Goal: Task Accomplishment & Management: Manage account settings

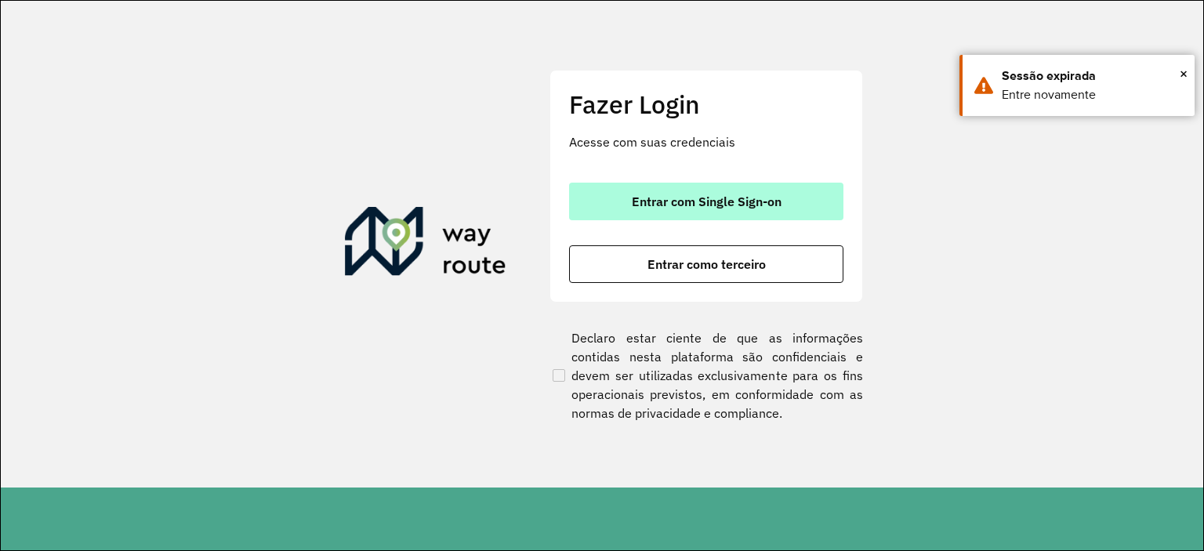
click at [730, 195] on span "Entrar com Single Sign-on" at bounding box center [707, 201] width 150 height 13
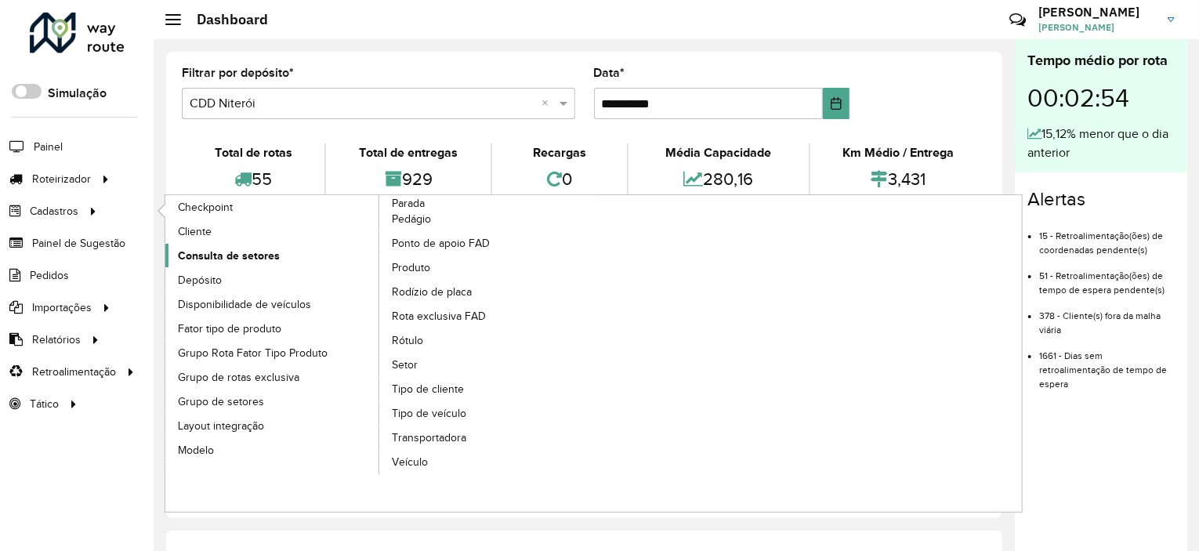
click at [285, 250] on link "Consulta de setores" at bounding box center [272, 256] width 215 height 24
click at [415, 365] on span "Setor" at bounding box center [405, 365] width 27 height 16
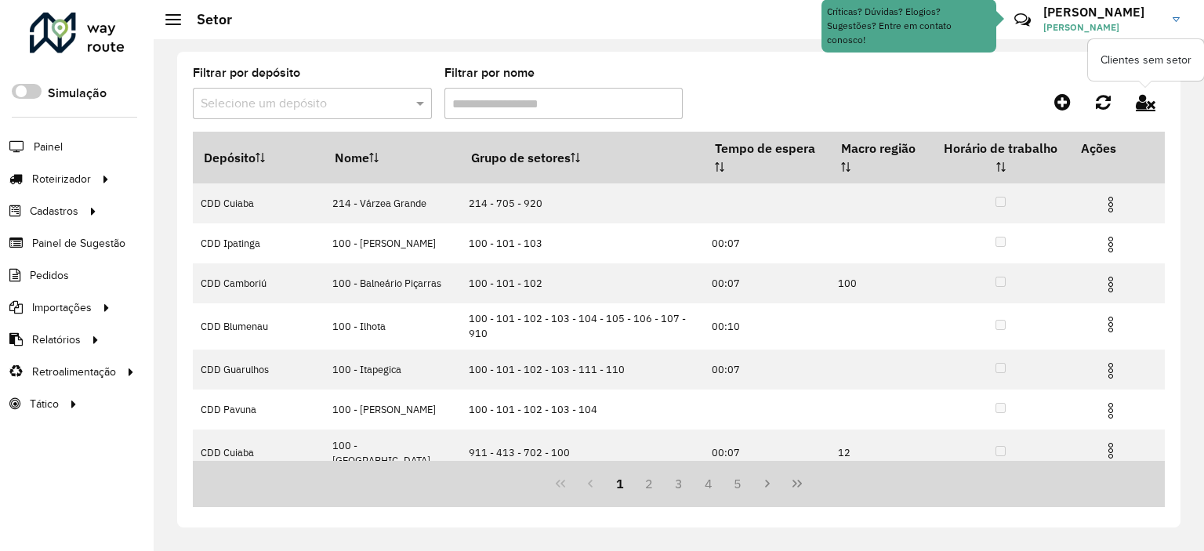
click at [1159, 96] on link at bounding box center [1145, 102] width 38 height 28
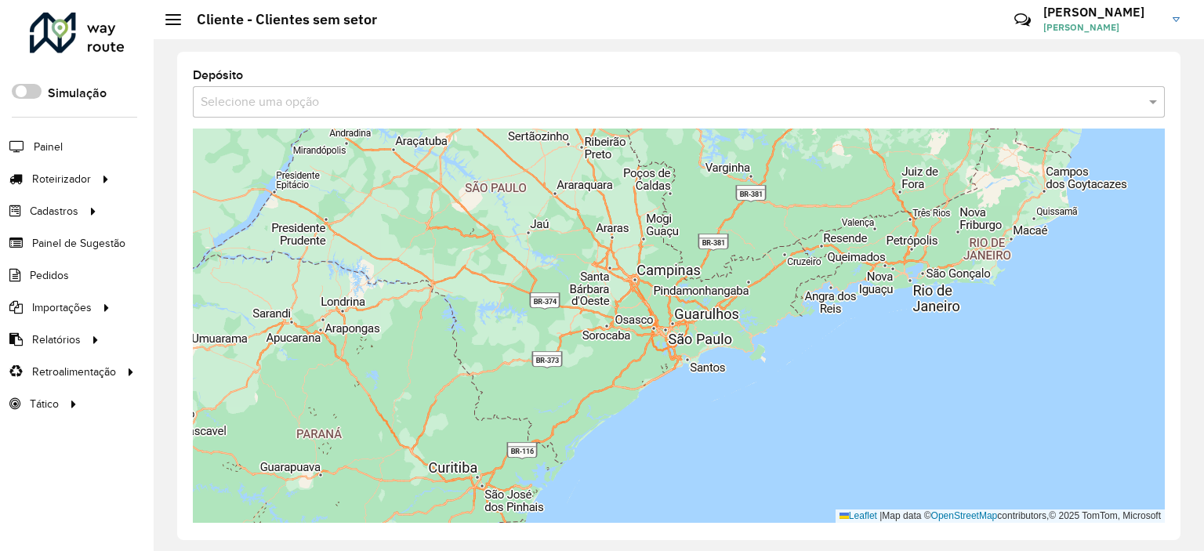
click at [403, 115] on div "Selecione uma opção" at bounding box center [679, 101] width 972 height 31
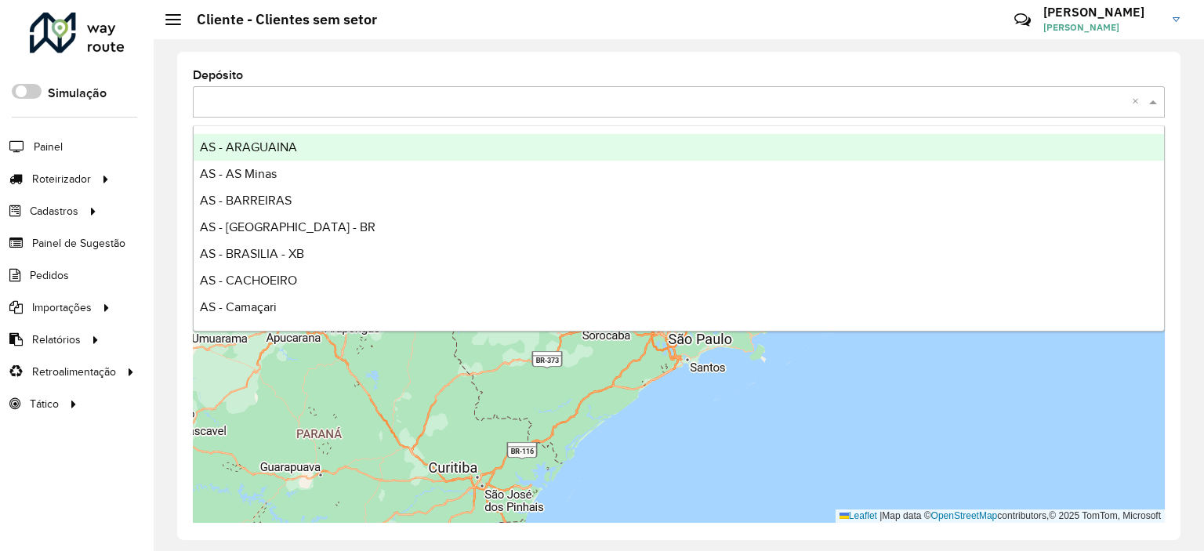
type input "*"
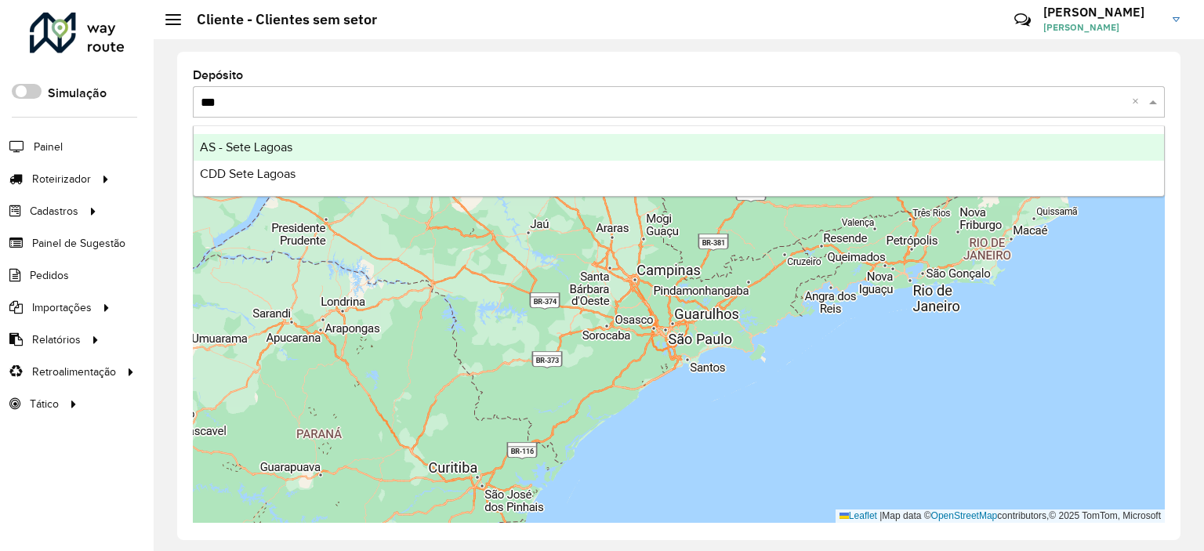
type input "****"
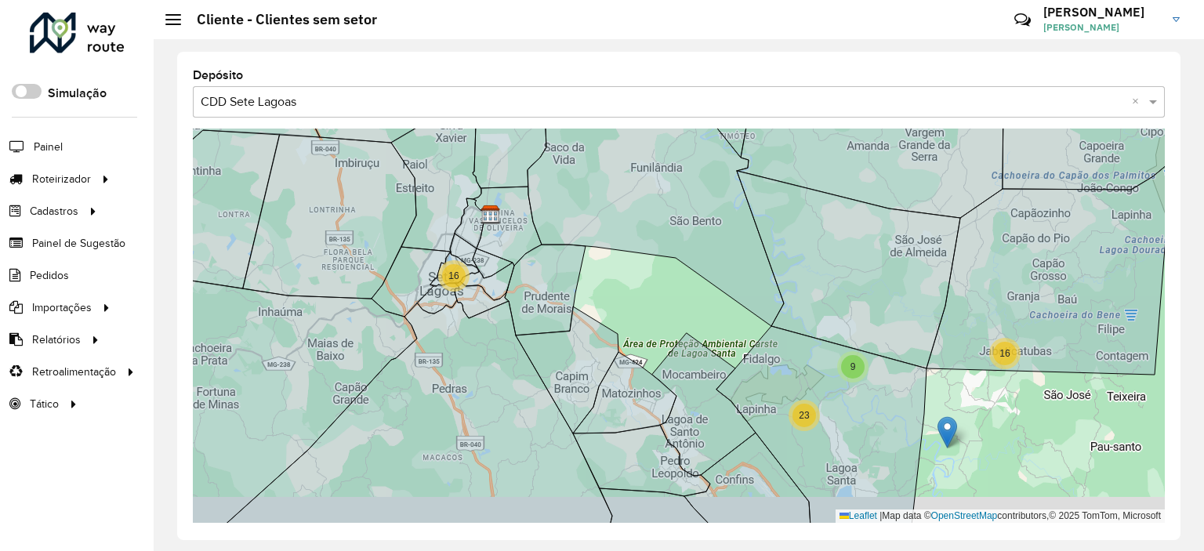
drag, startPoint x: 1039, startPoint y: 455, endPoint x: 989, endPoint y: 394, distance: 78.5
click at [989, 394] on div "2 3 16 16 9 23 12 25 8 28 6 15 37 8 6 28 58 Leaflet | Map data © OpenStreetMap …" at bounding box center [679, 326] width 972 height 394
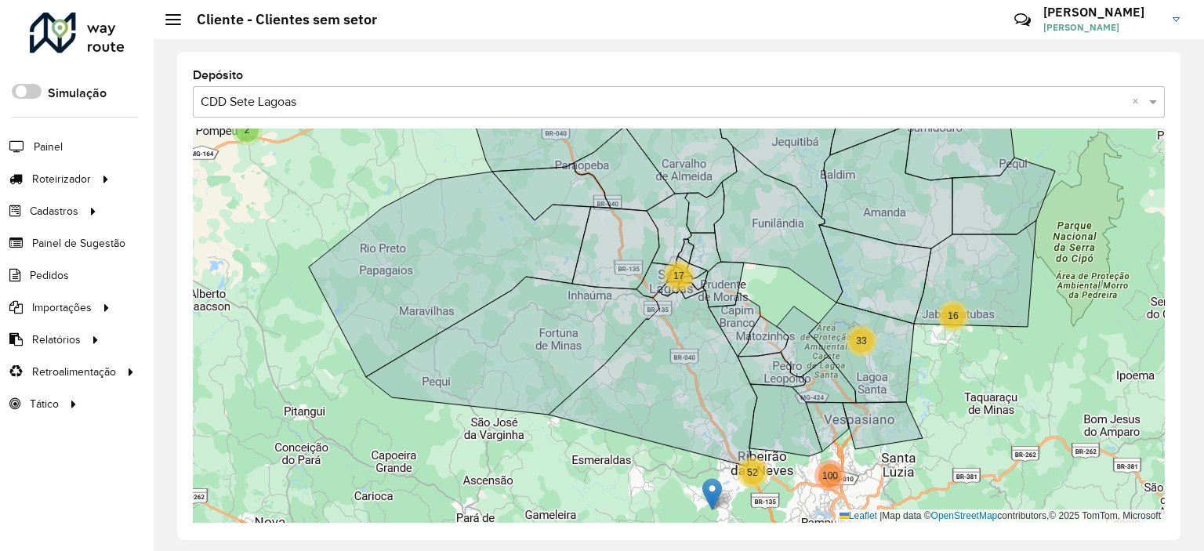
drag, startPoint x: 1058, startPoint y: 401, endPoint x: 1032, endPoint y: 360, distance: 48.7
click at [1032, 360] on div "2 4 2 3 2 17 16 33 38 43 52 100 Leaflet | Map data © OpenStreetMap contributors…" at bounding box center [679, 326] width 972 height 394
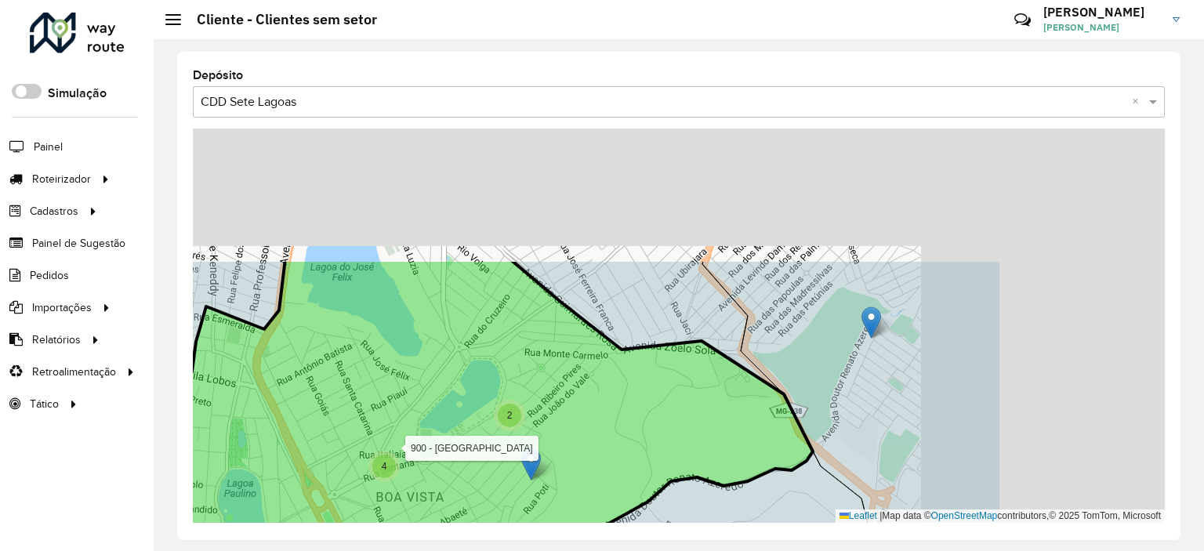
drag, startPoint x: 999, startPoint y: 222, endPoint x: 735, endPoint y: 397, distance: 316.8
click at [735, 397] on icon at bounding box center [422, 469] width 781 height 421
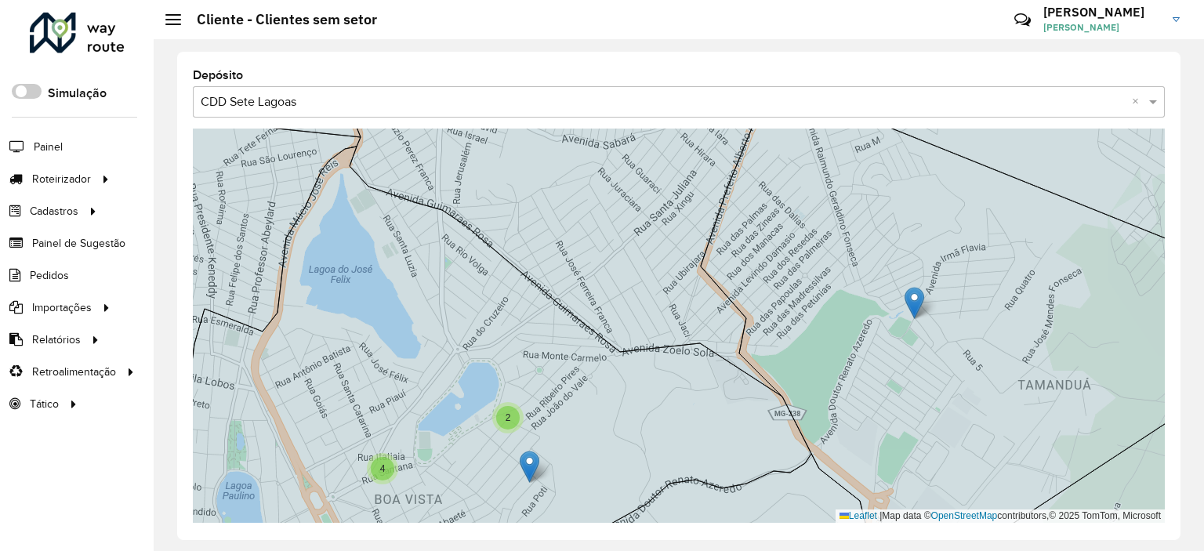
drag, startPoint x: 865, startPoint y: 327, endPoint x: 920, endPoint y: 288, distance: 67.4
drag, startPoint x: 887, startPoint y: 354, endPoint x: 918, endPoint y: 386, distance: 45.5
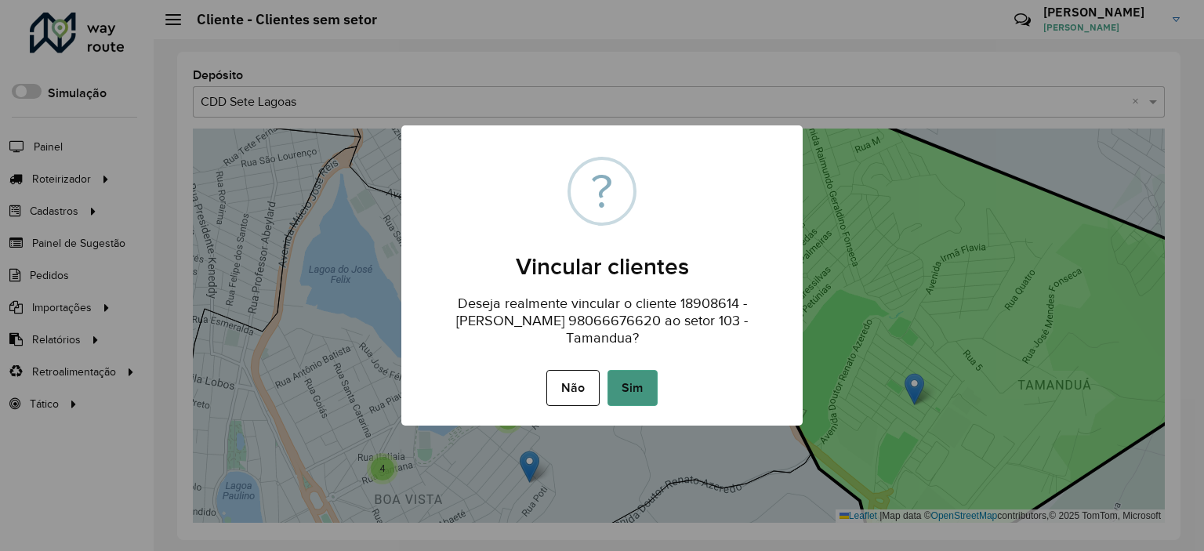
click at [630, 395] on button "Sim" at bounding box center [632, 388] width 50 height 36
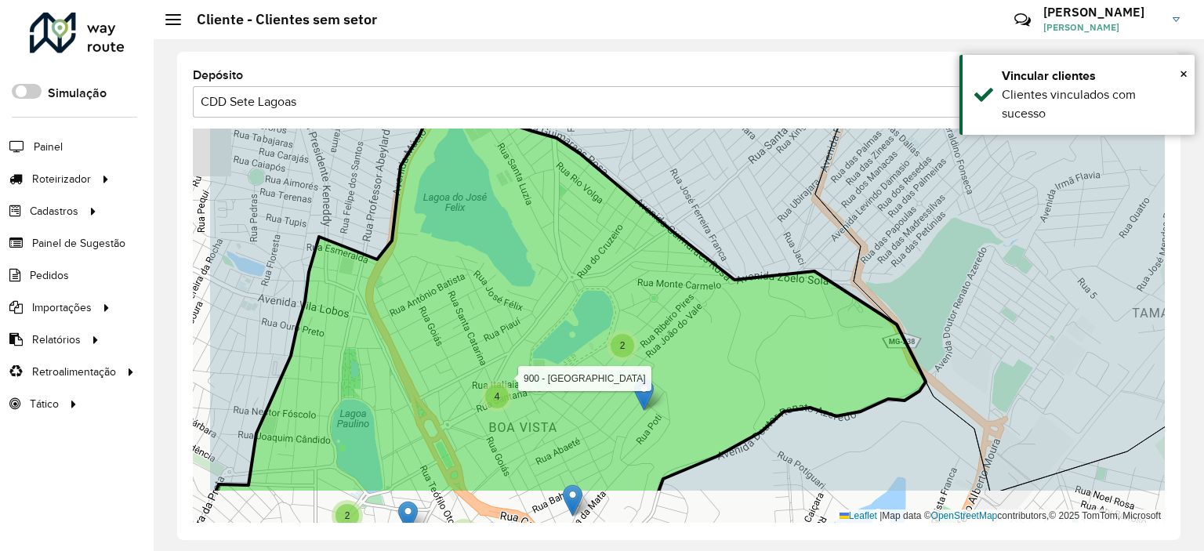
drag, startPoint x: 497, startPoint y: 299, endPoint x: 585, endPoint y: 251, distance: 100.3
click at [580, 253] on icon at bounding box center [570, 283] width 711 height 419
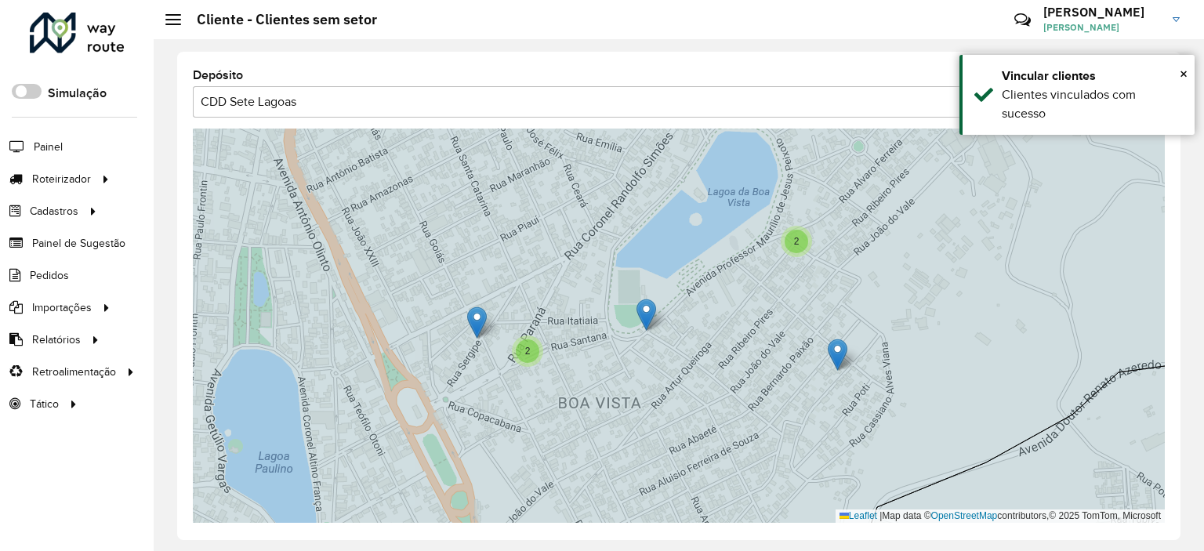
drag, startPoint x: 838, startPoint y: 348, endPoint x: 787, endPoint y: 319, distance: 58.6
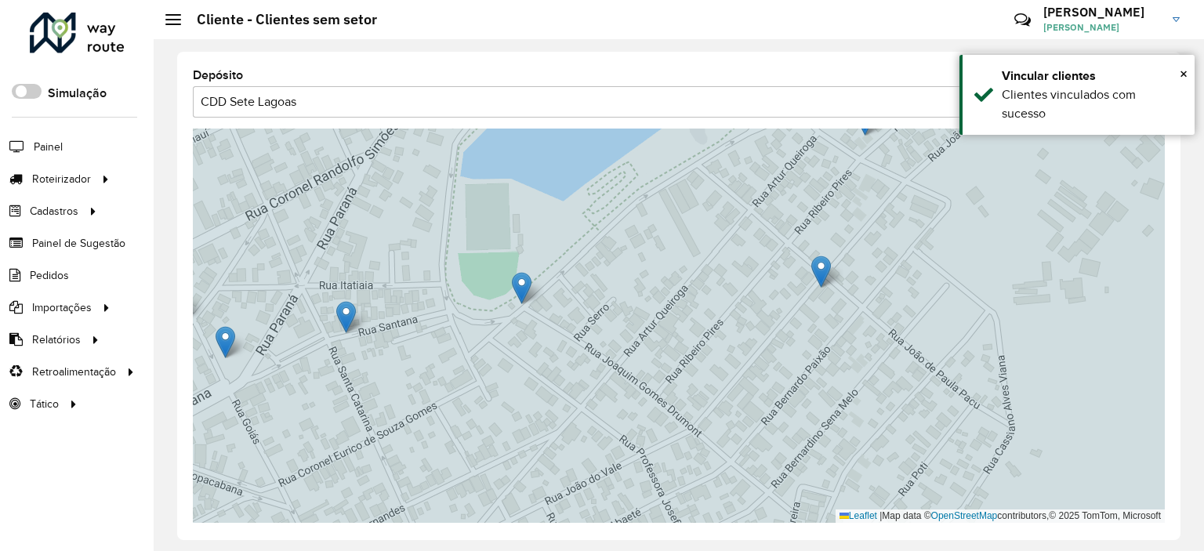
drag, startPoint x: 901, startPoint y: 363, endPoint x: 791, endPoint y: 241, distance: 164.3
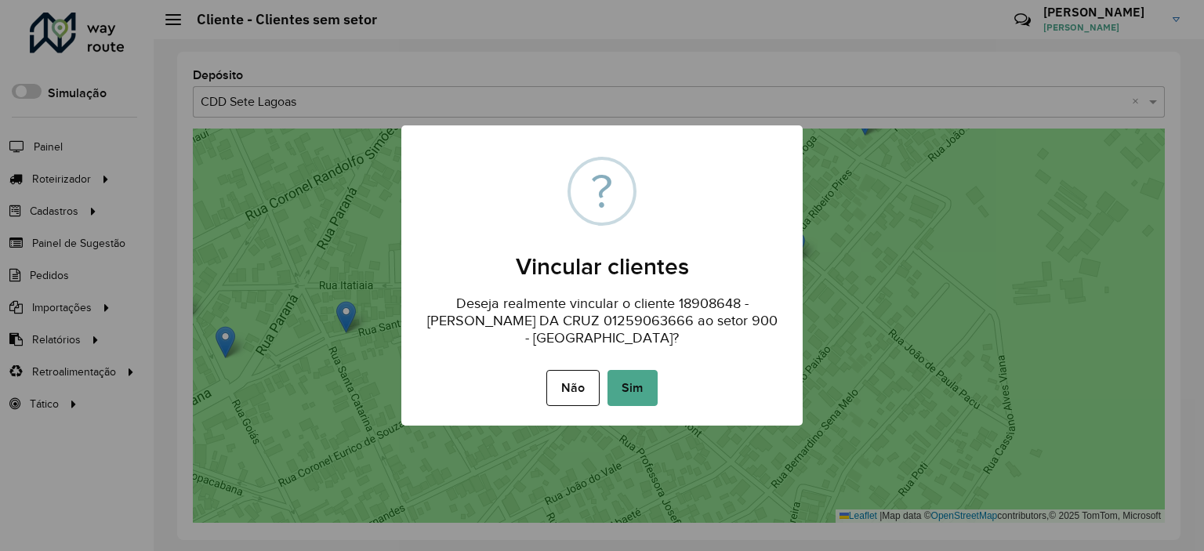
click at [636, 372] on button "Sim" at bounding box center [632, 388] width 50 height 36
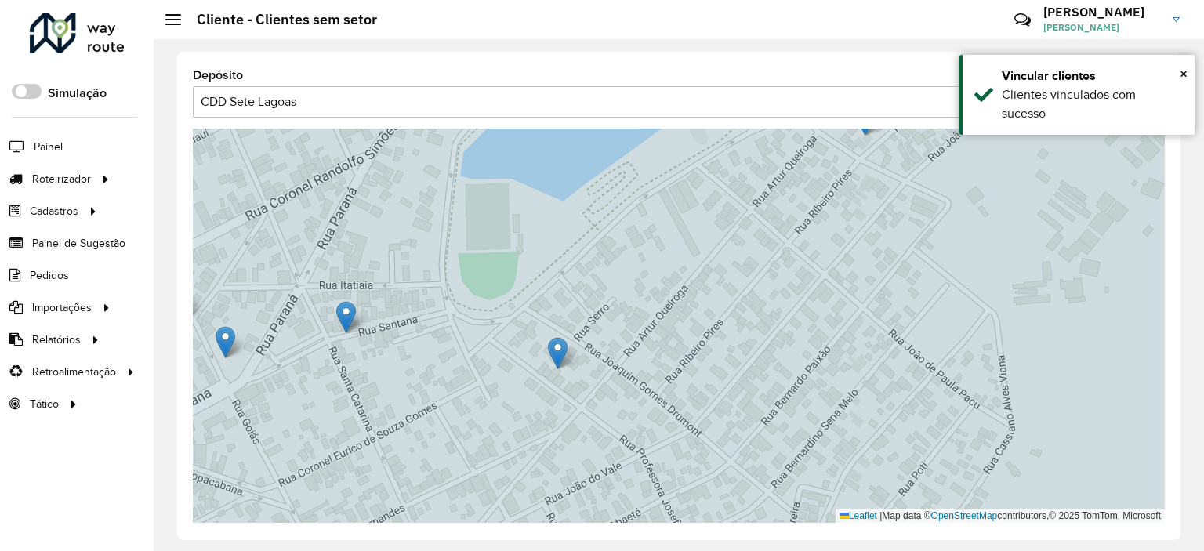
drag, startPoint x: 526, startPoint y: 286, endPoint x: 627, endPoint y: 357, distance: 123.3
drag, startPoint x: 513, startPoint y: 275, endPoint x: 499, endPoint y: 428, distance: 153.6
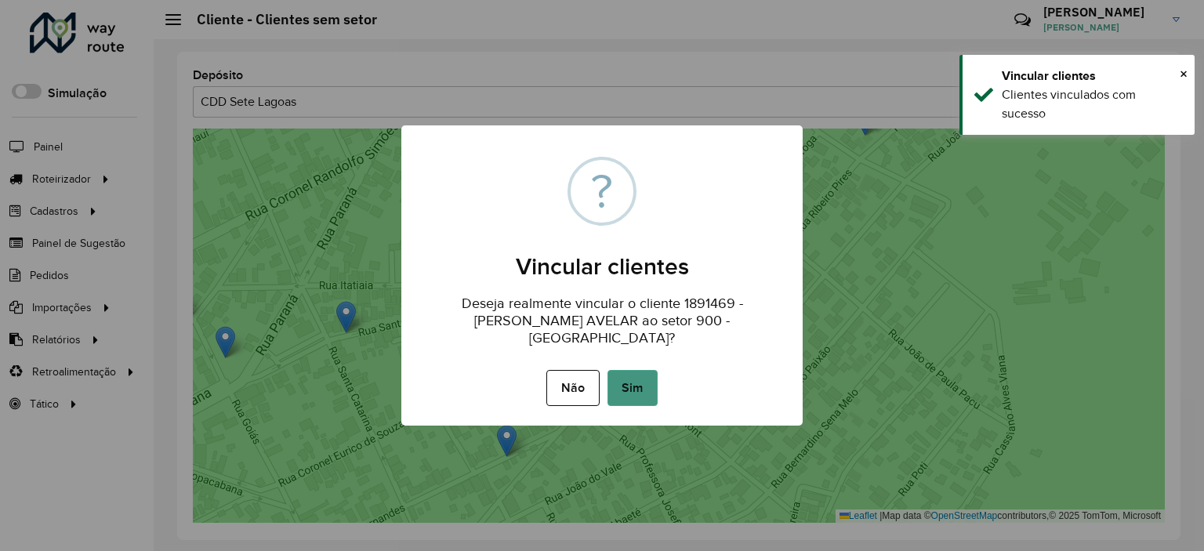
click at [612, 383] on button "Sim" at bounding box center [632, 388] width 50 height 36
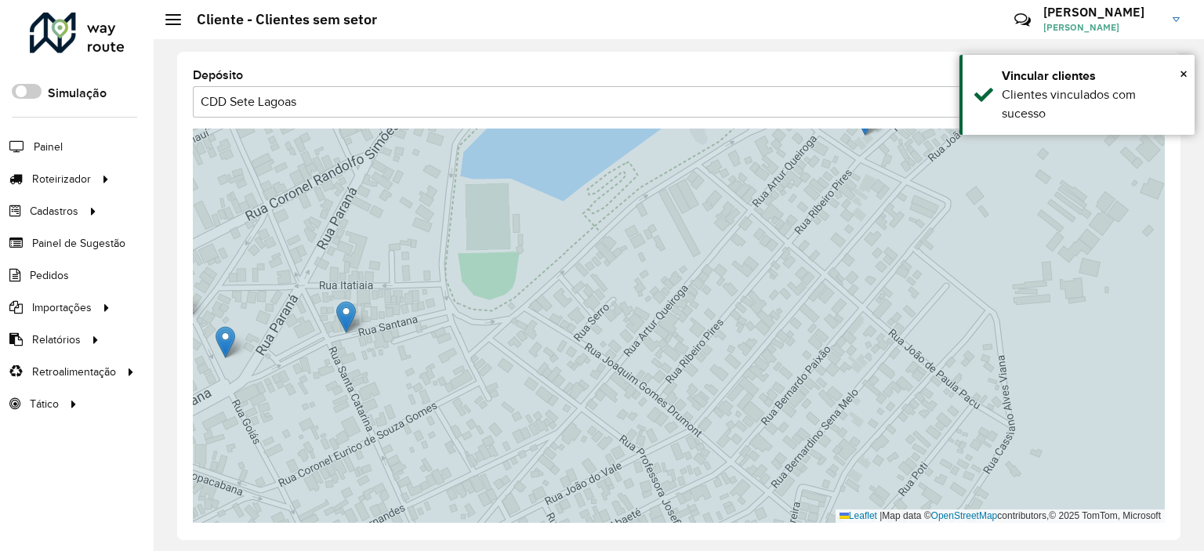
drag, startPoint x: 345, startPoint y: 317, endPoint x: 419, endPoint y: 425, distance: 130.9
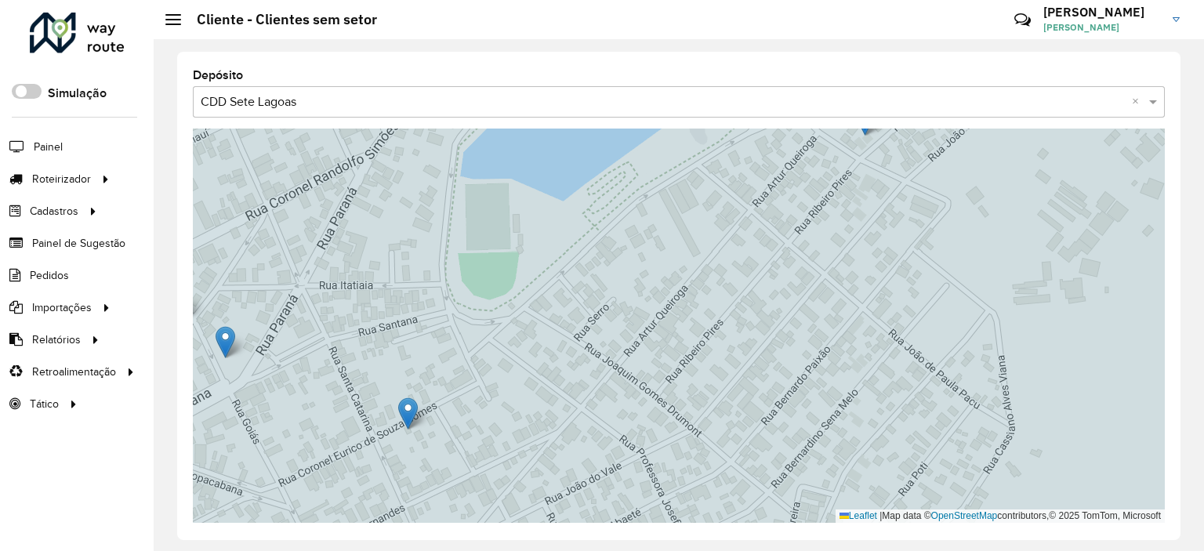
drag, startPoint x: 336, startPoint y: 310, endPoint x: 408, endPoint y: 412, distance: 124.4
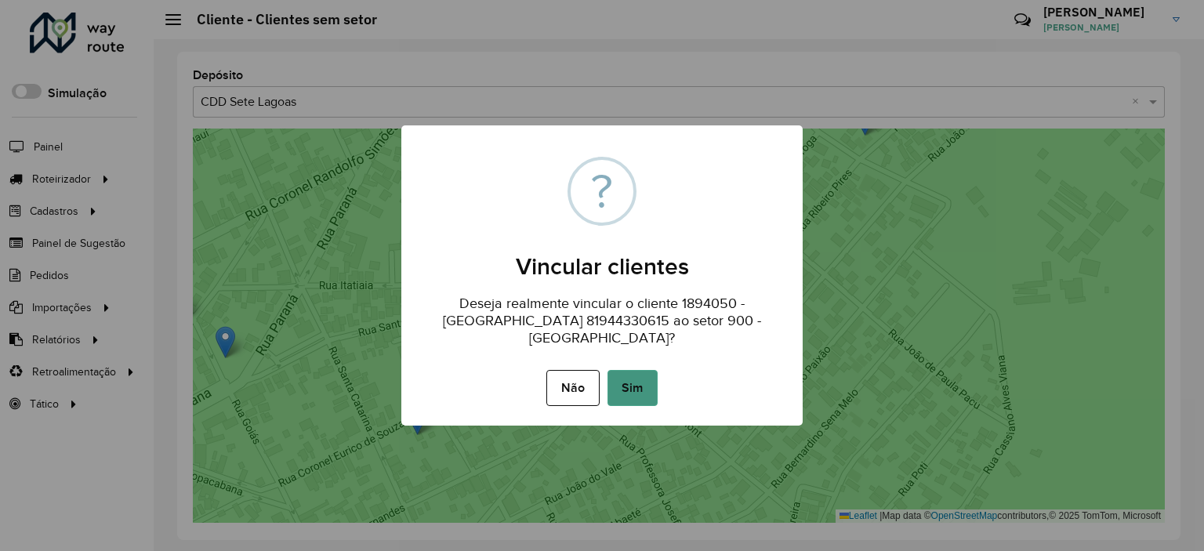
click at [649, 382] on button "Sim" at bounding box center [632, 388] width 50 height 36
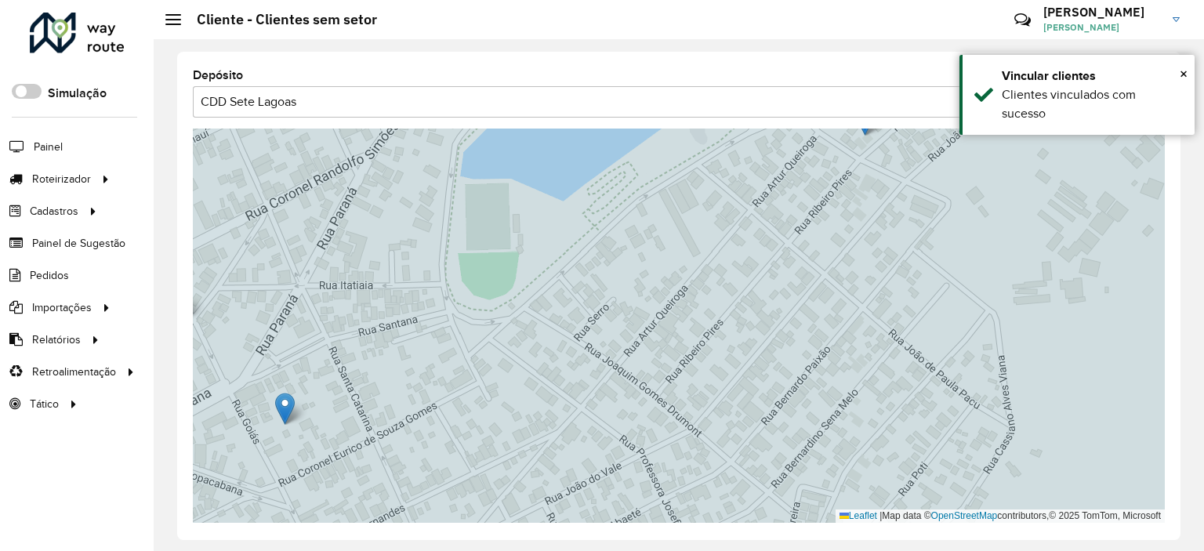
drag, startPoint x: 229, startPoint y: 340, endPoint x: 343, endPoint y: 414, distance: 135.5
drag, startPoint x: 235, startPoint y: 332, endPoint x: 396, endPoint y: 393, distance: 172.2
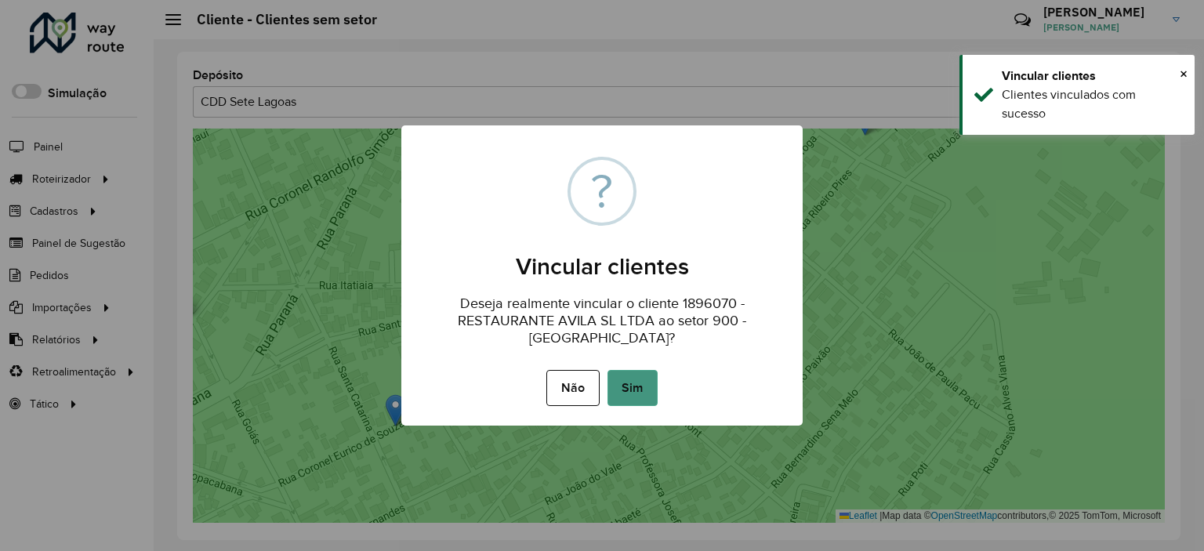
click at [636, 384] on button "Sim" at bounding box center [632, 388] width 50 height 36
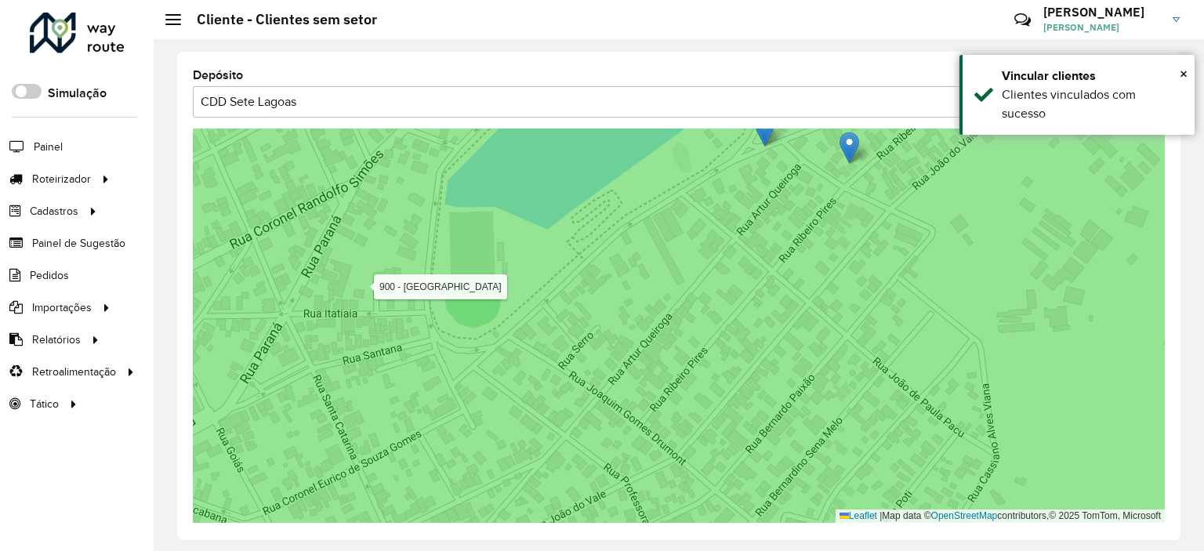
drag, startPoint x: 766, startPoint y: 216, endPoint x: 622, endPoint y: 393, distance: 229.1
click at [622, 393] on icon at bounding box center [663, 354] width 1173 height 480
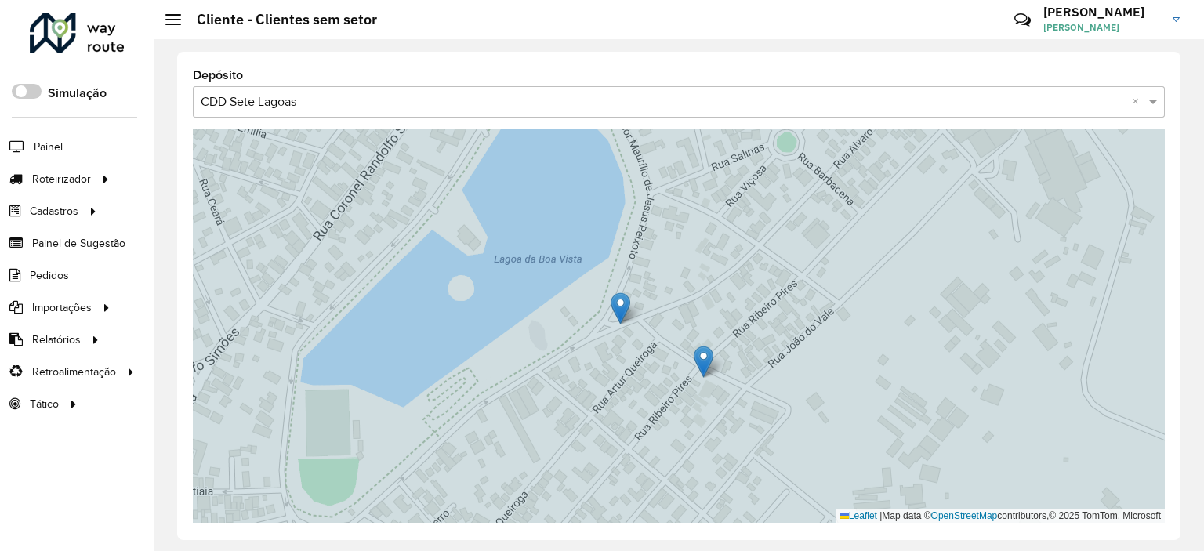
drag, startPoint x: 705, startPoint y: 325, endPoint x: 666, endPoint y: 473, distance: 153.2
drag, startPoint x: 705, startPoint y: 335, endPoint x: 743, endPoint y: 218, distance: 122.9
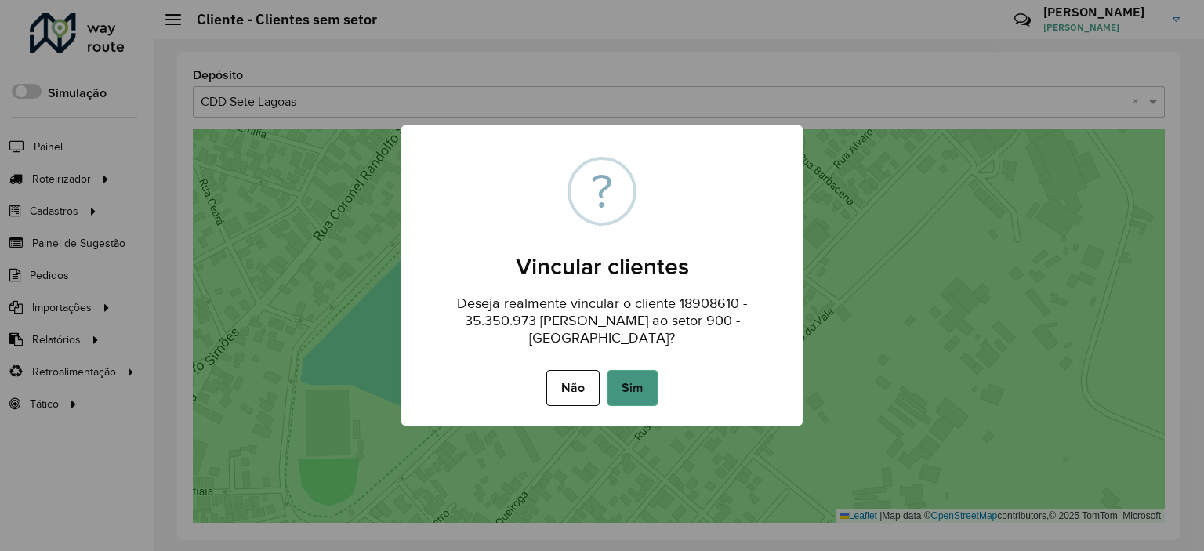
click at [646, 390] on button "Sim" at bounding box center [632, 388] width 50 height 36
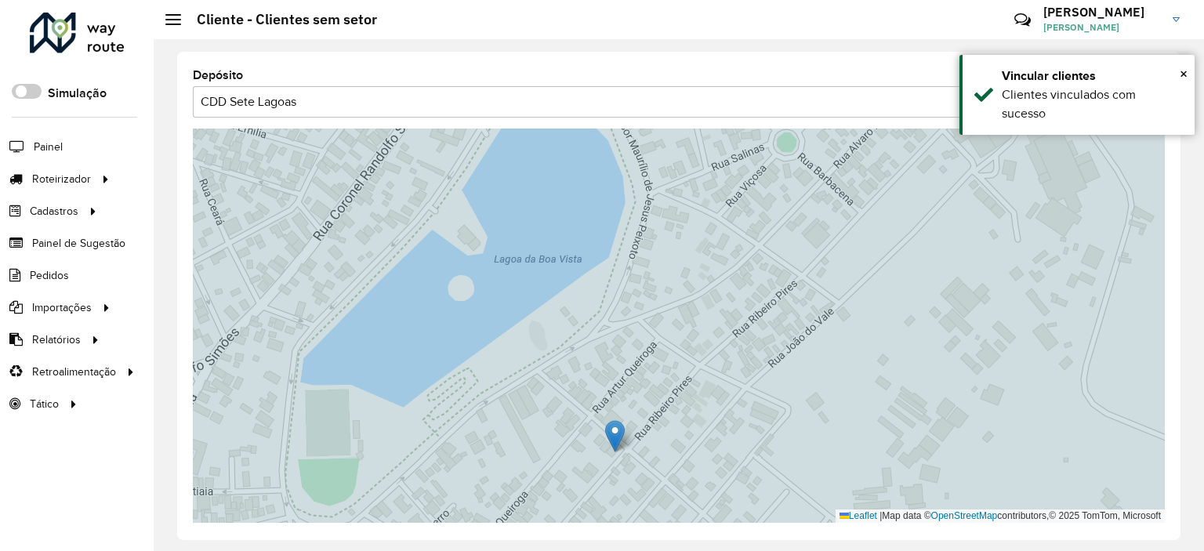
drag, startPoint x: 623, startPoint y: 310, endPoint x: 630, endPoint y: 453, distance: 143.6
drag, startPoint x: 663, startPoint y: 285, endPoint x: 721, endPoint y: 234, distance: 77.7
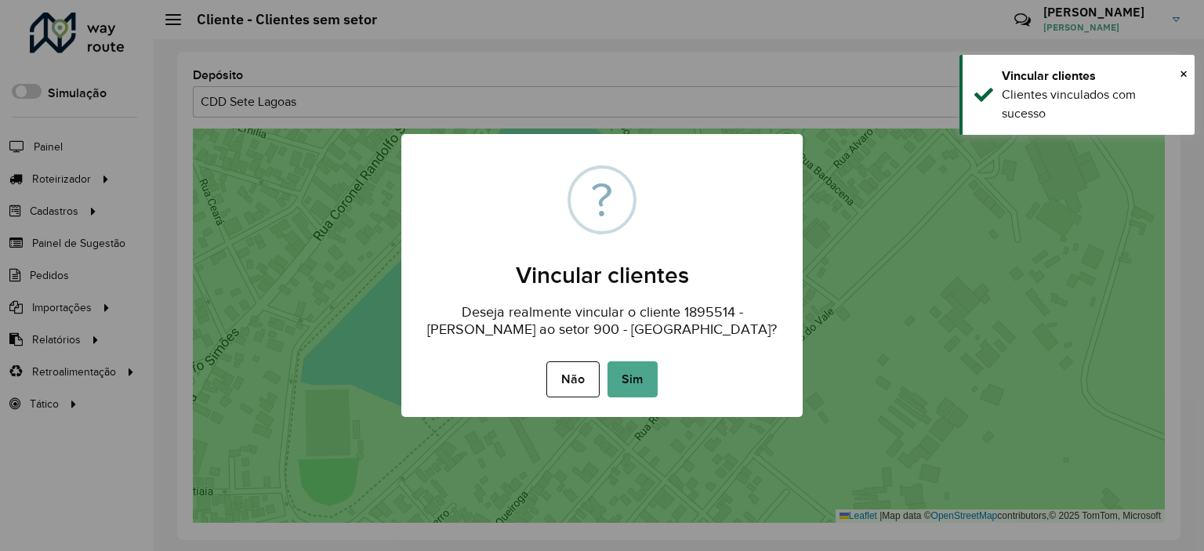
click at [633, 397] on div "Não No Sim" at bounding box center [601, 379] width 401 height 44
click at [625, 389] on button "Sim" at bounding box center [632, 379] width 50 height 36
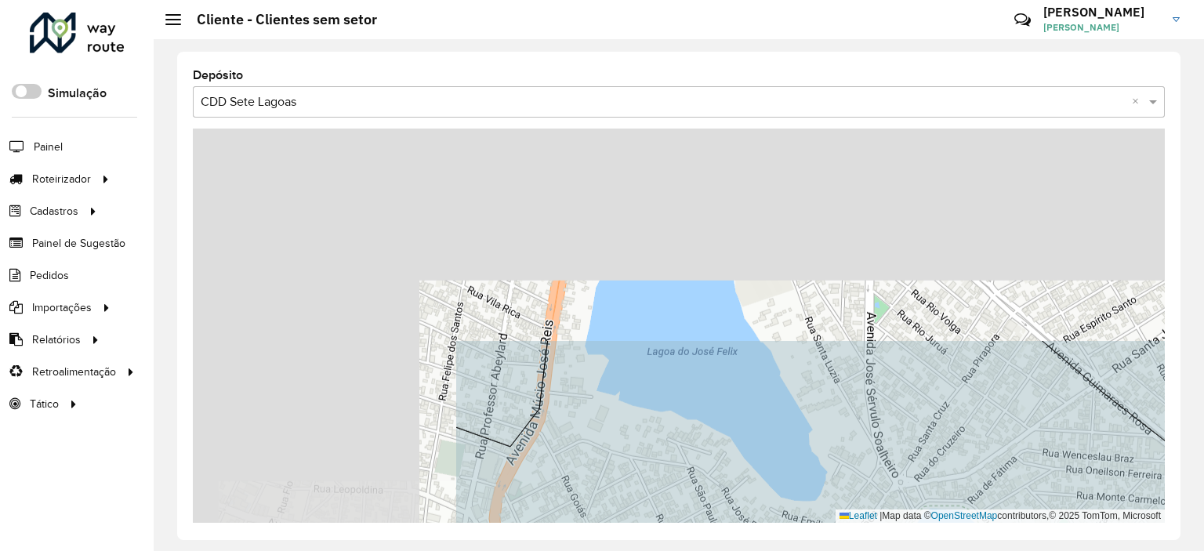
drag, startPoint x: 468, startPoint y: 312, endPoint x: 831, endPoint y: 564, distance: 441.6
click at [831, 550] on html "Aguarde... Pop-up bloqueado! Seu navegador bloqueou automáticamente a abertura …" at bounding box center [602, 275] width 1204 height 551
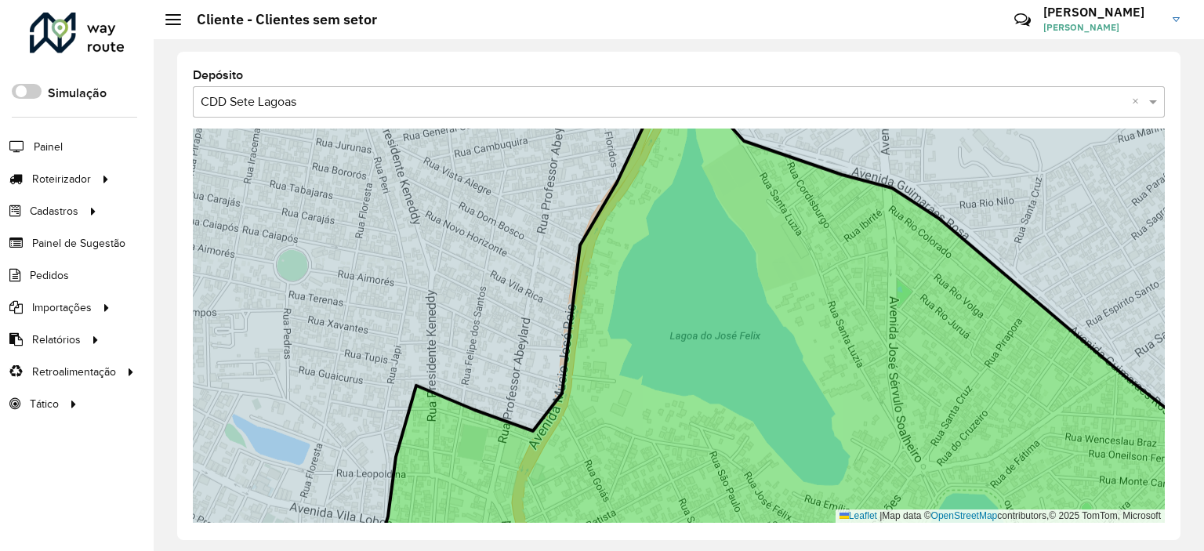
drag, startPoint x: 657, startPoint y: 324, endPoint x: 641, endPoint y: 149, distance: 175.5
click at [641, 149] on icon at bounding box center [831, 310] width 905 height 475
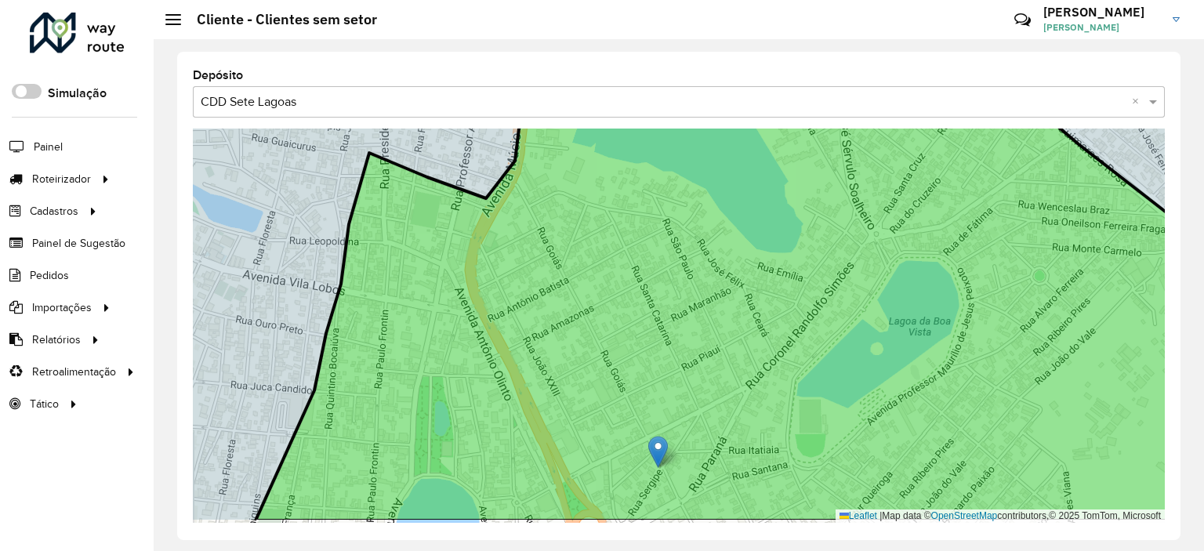
drag, startPoint x: 670, startPoint y: 368, endPoint x: 617, endPoint y: 176, distance: 199.3
click at [617, 176] on div "2 3 900 - Centro Sete Lagoas Leaflet | Map data © OpenStreetMap contributors,© …" at bounding box center [679, 326] width 972 height 394
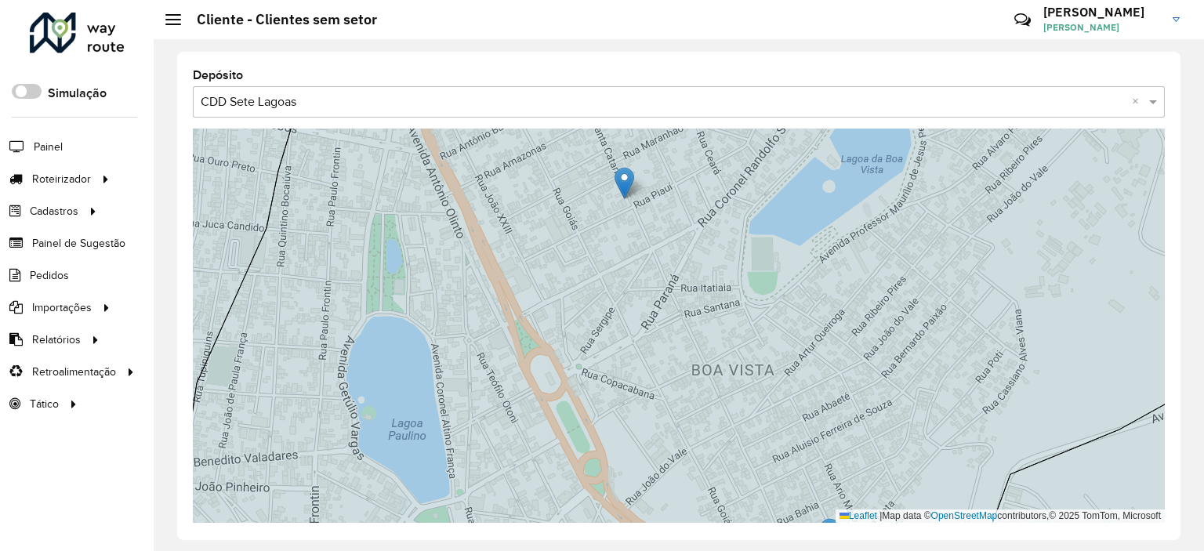
drag, startPoint x: 607, startPoint y: 288, endPoint x: 622, endPoint y: 181, distance: 107.5
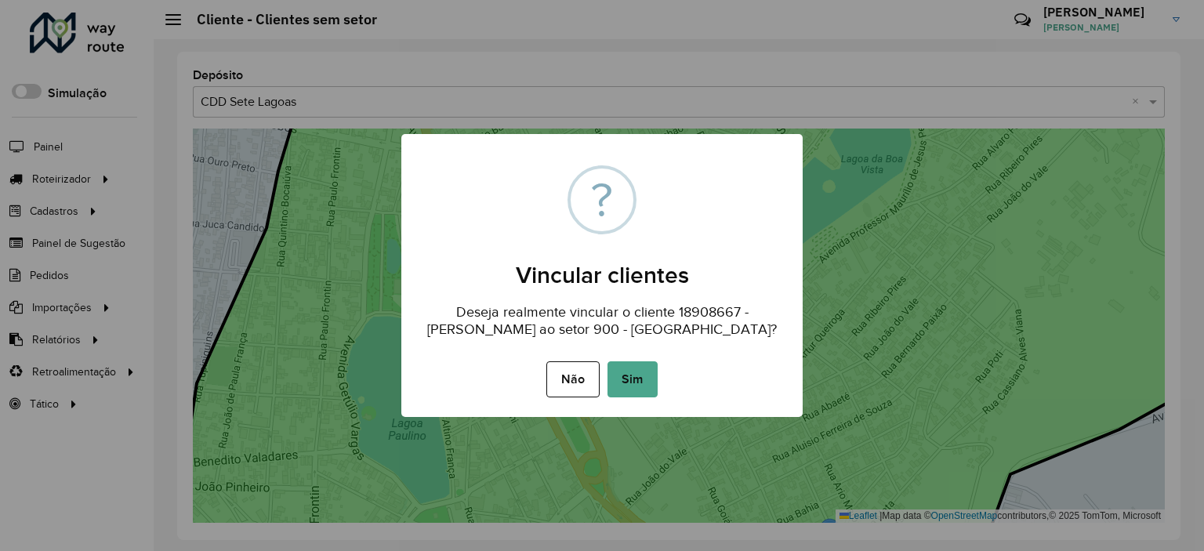
click at [636, 401] on div "× ? Vincular clientes Deseja realmente vincular o cliente 18908667 - TAYNARA OL…" at bounding box center [601, 275] width 401 height 283
click at [639, 382] on button "Sim" at bounding box center [632, 379] width 50 height 36
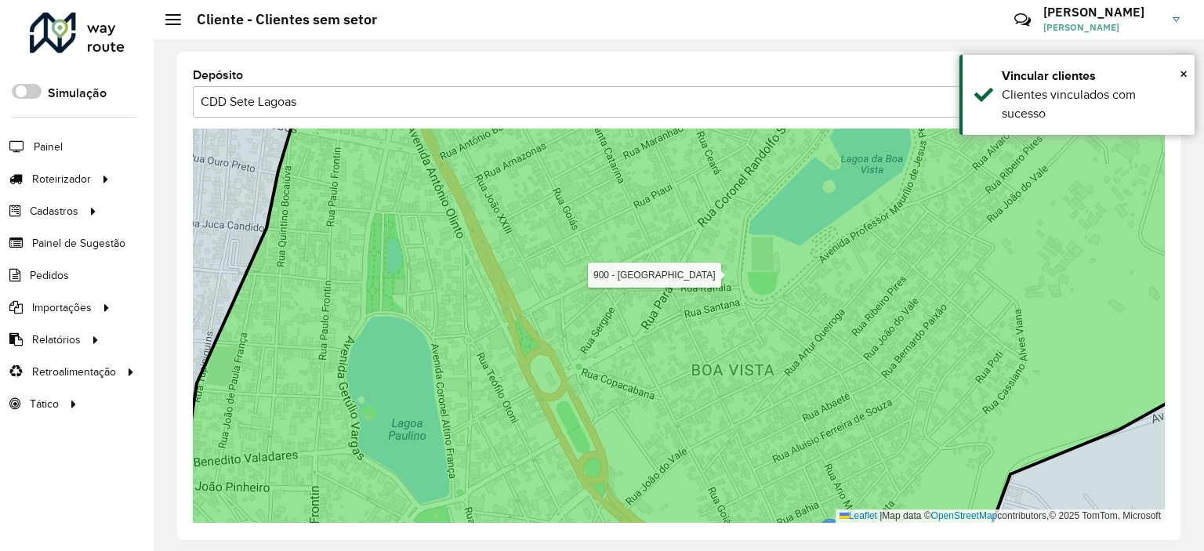
drag, startPoint x: 643, startPoint y: 435, endPoint x: 738, endPoint y: 234, distance: 223.0
click at [737, 252] on icon at bounding box center [678, 326] width 1173 height 480
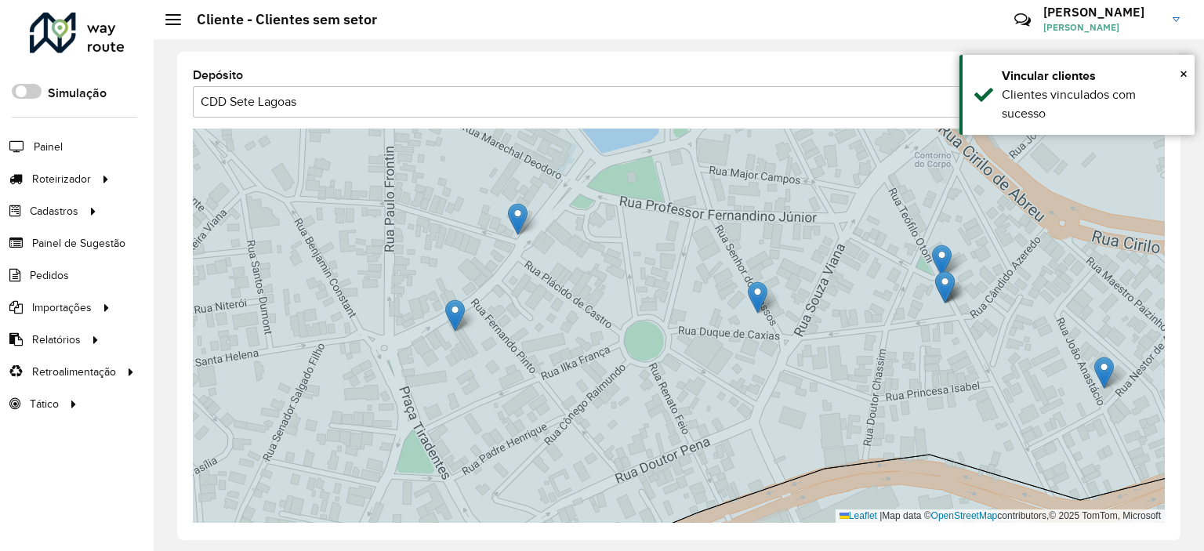
drag, startPoint x: 520, startPoint y: 241, endPoint x: 439, endPoint y: 332, distance: 121.6
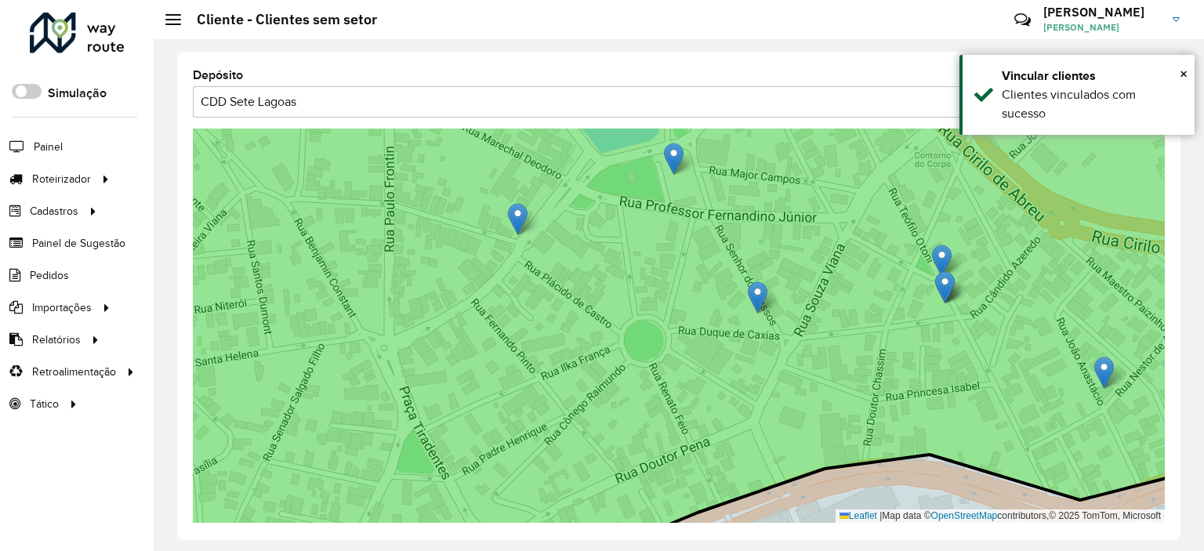
drag, startPoint x: 530, startPoint y: 240, endPoint x: 684, endPoint y: 162, distance: 172.1
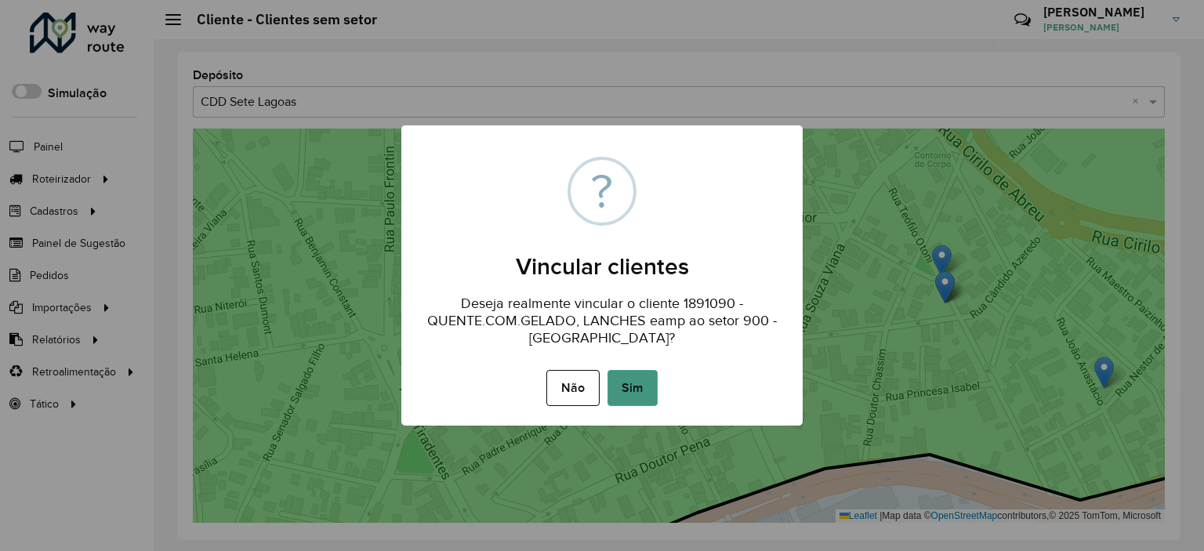
click at [620, 370] on button "Sim" at bounding box center [632, 388] width 50 height 36
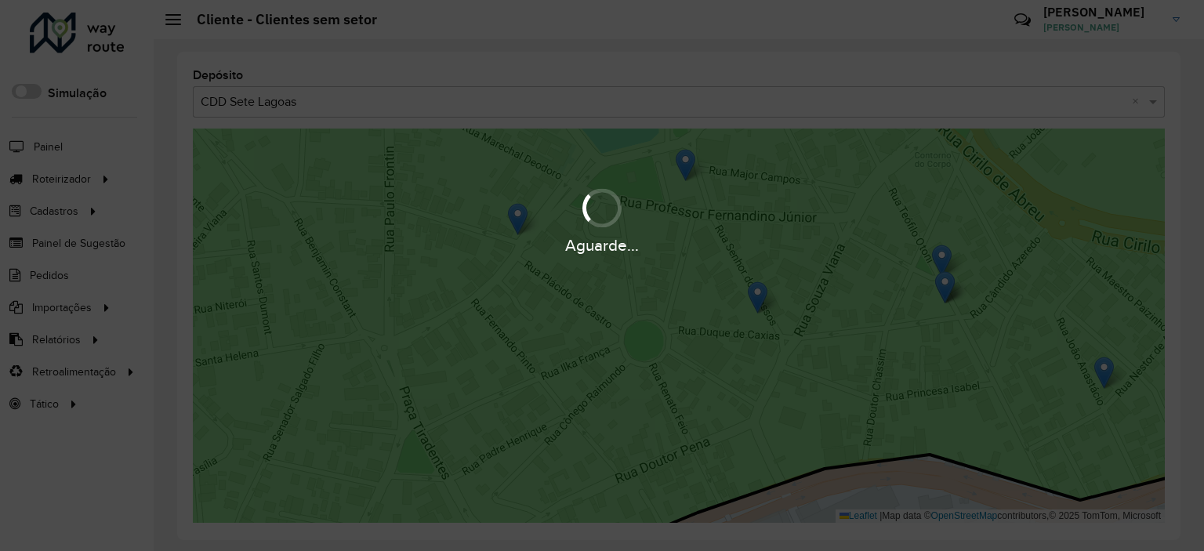
click at [627, 385] on div "Aguarde..." at bounding box center [602, 275] width 1204 height 551
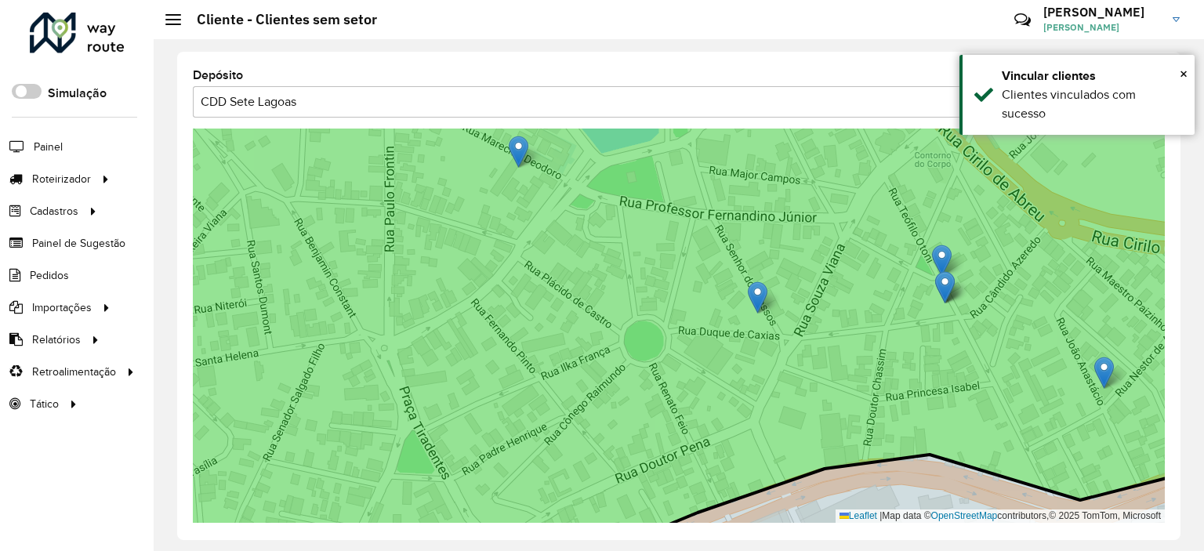
drag, startPoint x: 520, startPoint y: 216, endPoint x: 524, endPoint y: 148, distance: 67.5
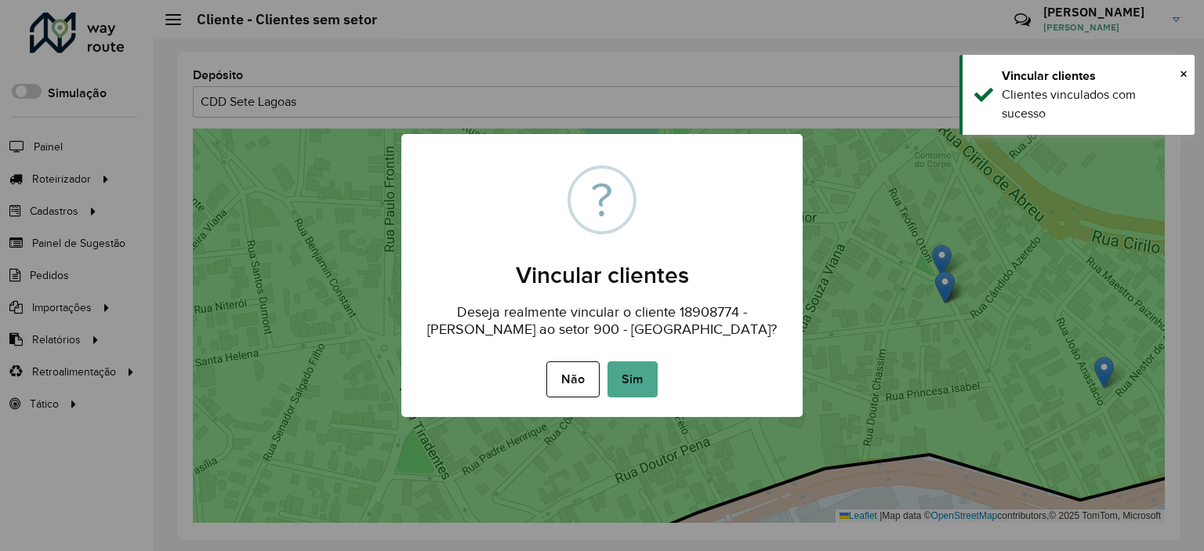
click at [621, 369] on button "Sim" at bounding box center [632, 379] width 50 height 36
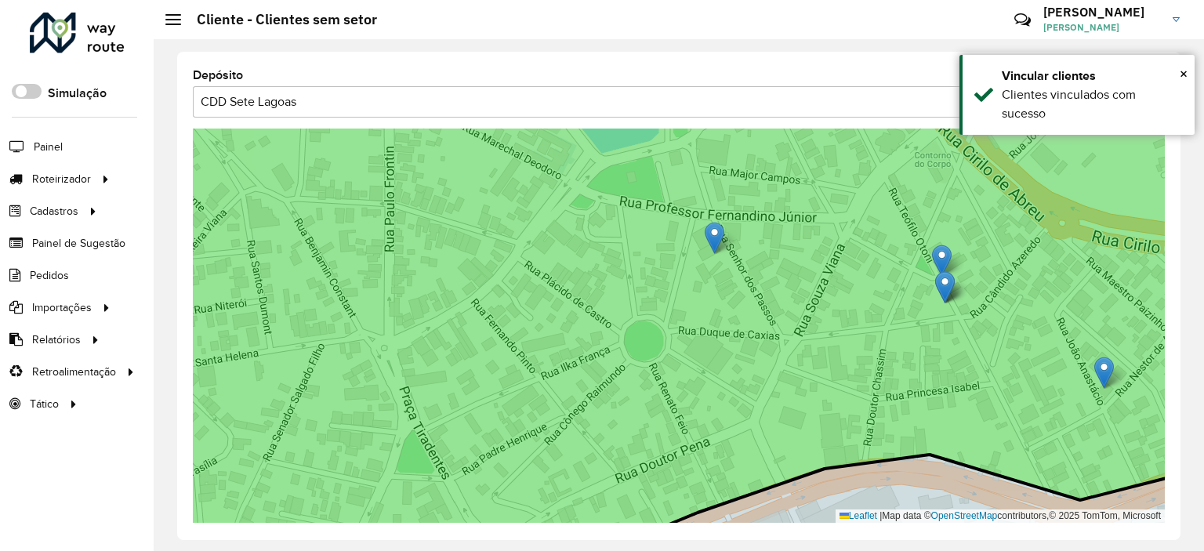
drag, startPoint x: 757, startPoint y: 293, endPoint x: 714, endPoint y: 234, distance: 73.5
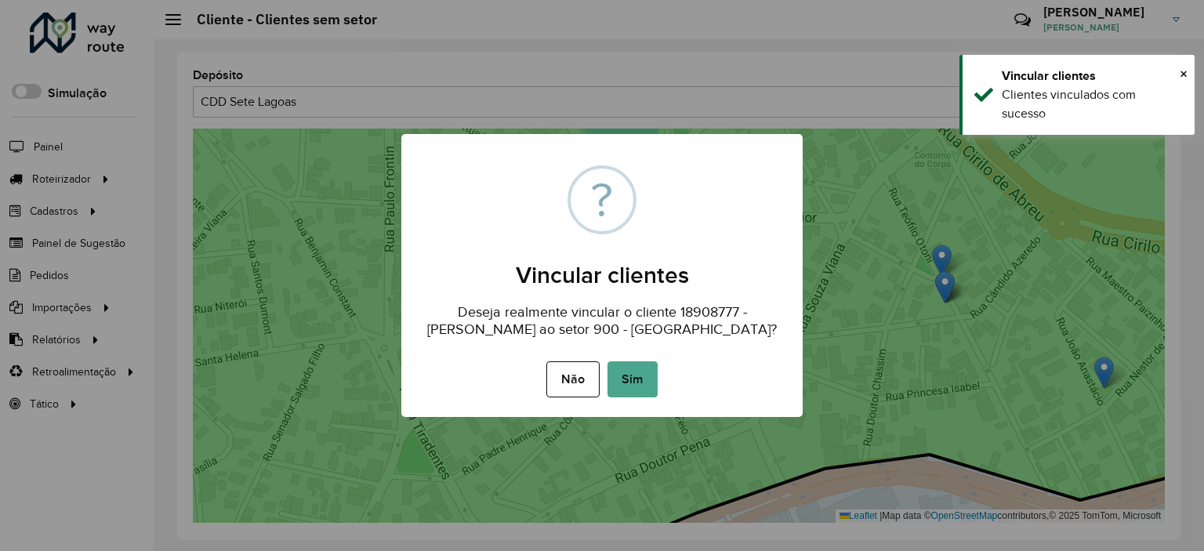
click at [627, 363] on button "Sim" at bounding box center [632, 379] width 50 height 36
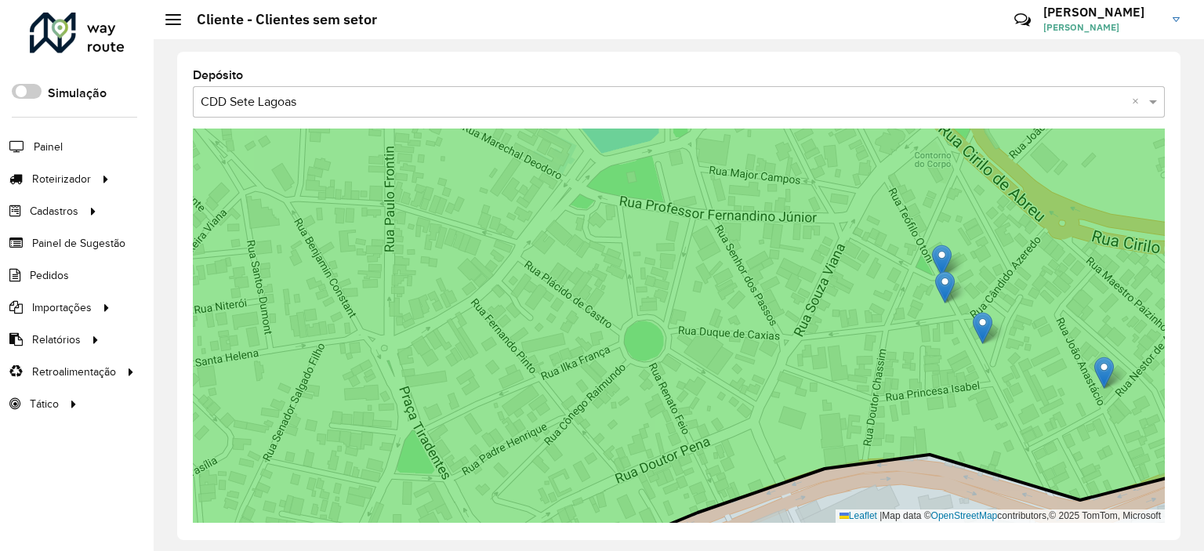
drag, startPoint x: 937, startPoint y: 289, endPoint x: 974, endPoint y: 330, distance: 55.5
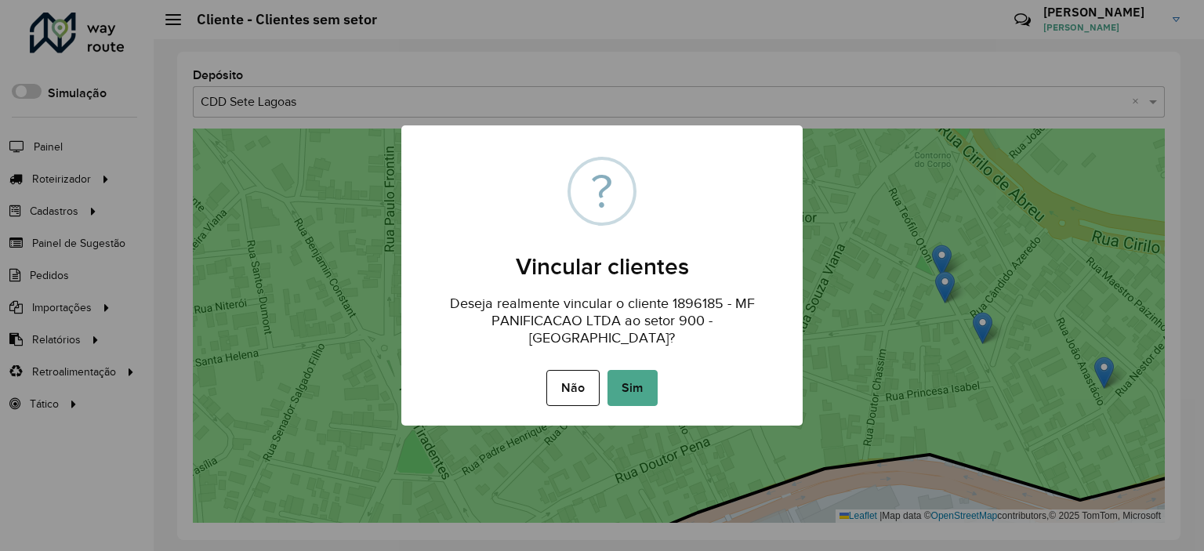
click at [634, 394] on button "Sim" at bounding box center [632, 388] width 50 height 36
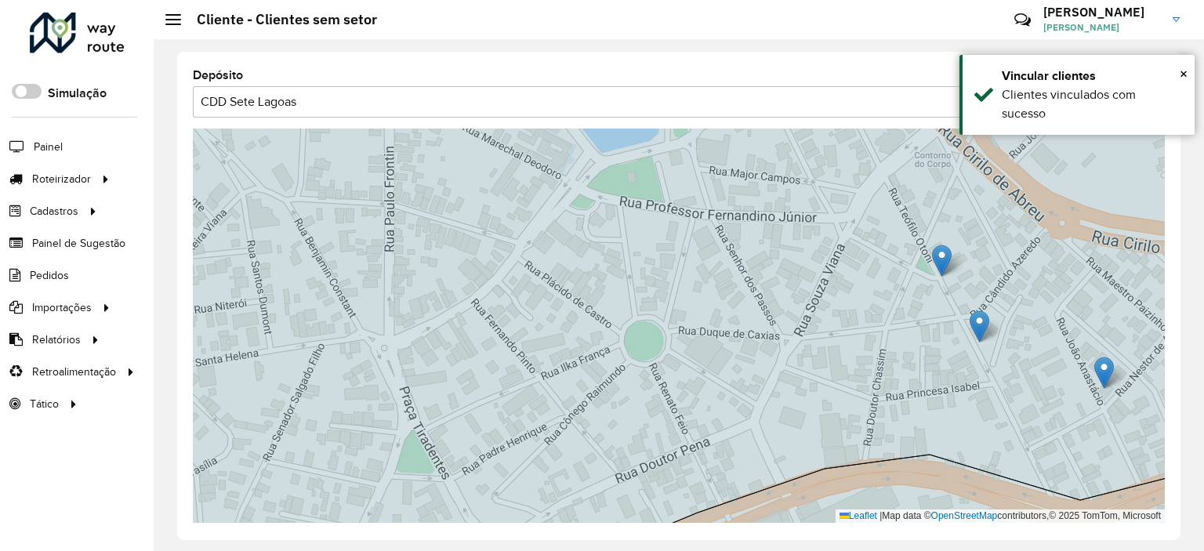
drag, startPoint x: 944, startPoint y: 288, endPoint x: 981, endPoint y: 330, distance: 56.1
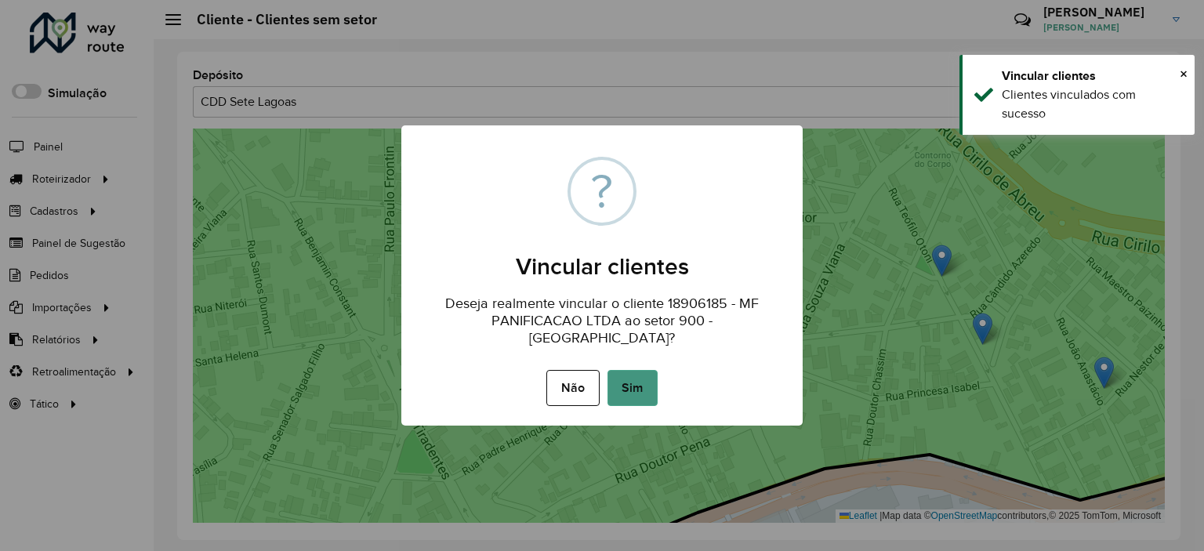
click at [643, 371] on button "Sim" at bounding box center [632, 388] width 50 height 36
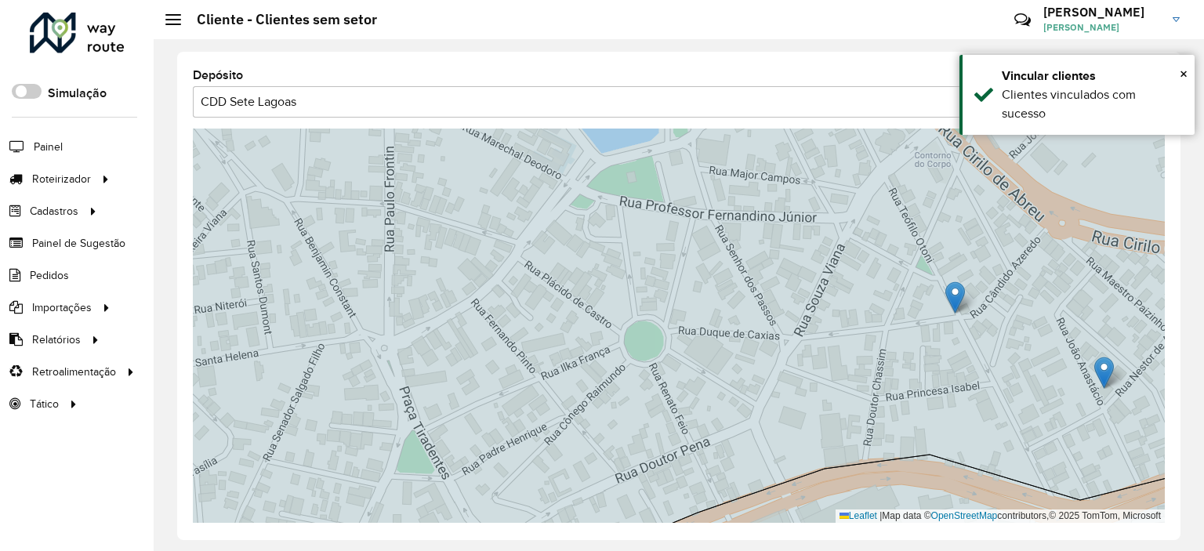
drag, startPoint x: 946, startPoint y: 259, endPoint x: 959, endPoint y: 296, distance: 39.2
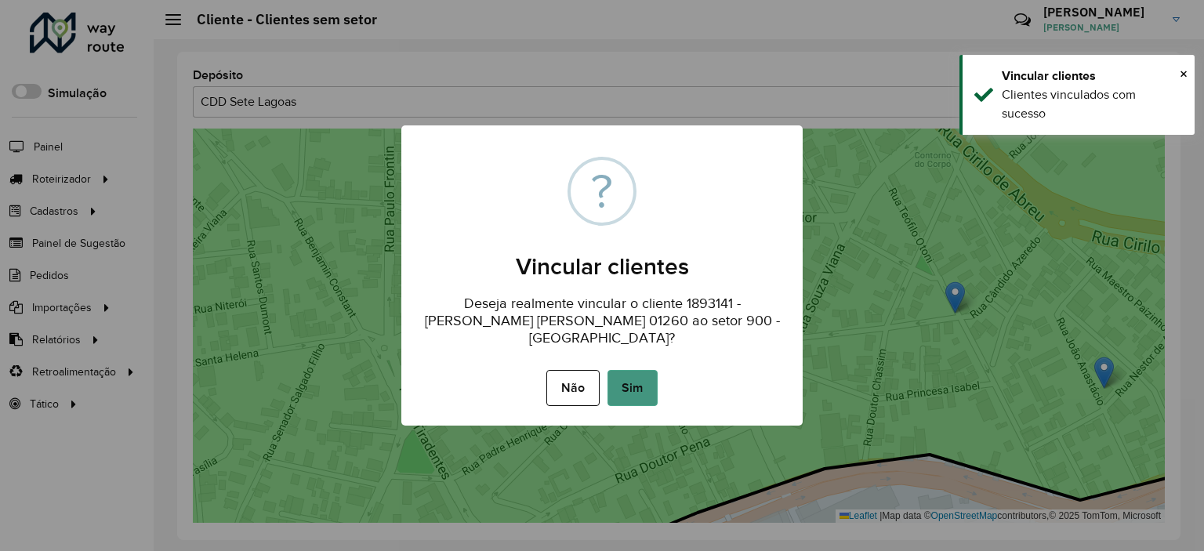
click at [647, 383] on button "Sim" at bounding box center [632, 388] width 50 height 36
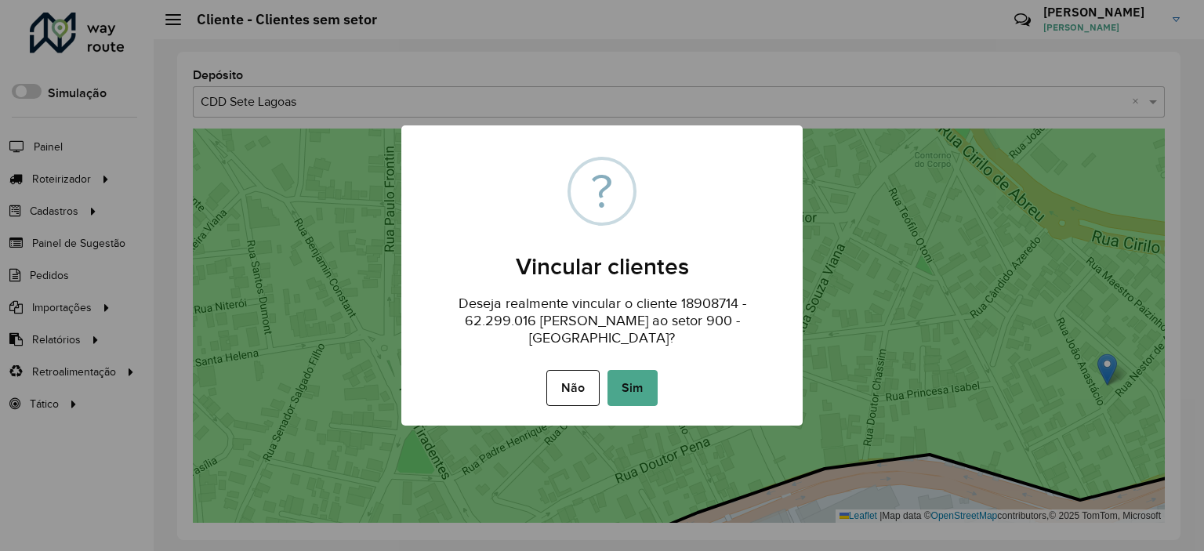
click at [645, 383] on button "Sim" at bounding box center [632, 388] width 50 height 36
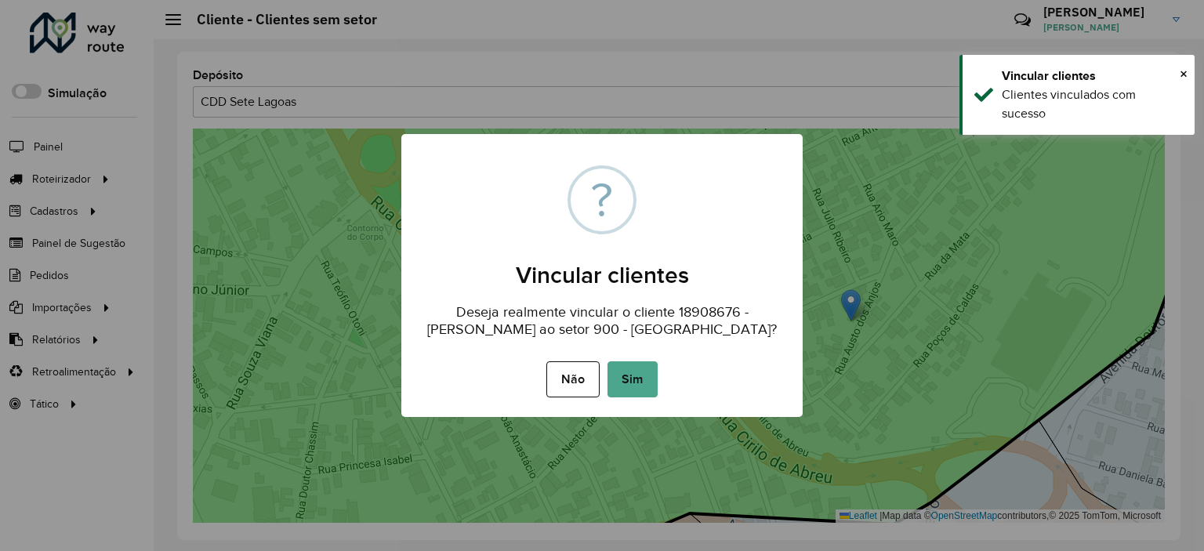
click at [596, 397] on div "Não No Sim" at bounding box center [601, 379] width 401 height 44
click at [620, 384] on button "Sim" at bounding box center [632, 379] width 50 height 36
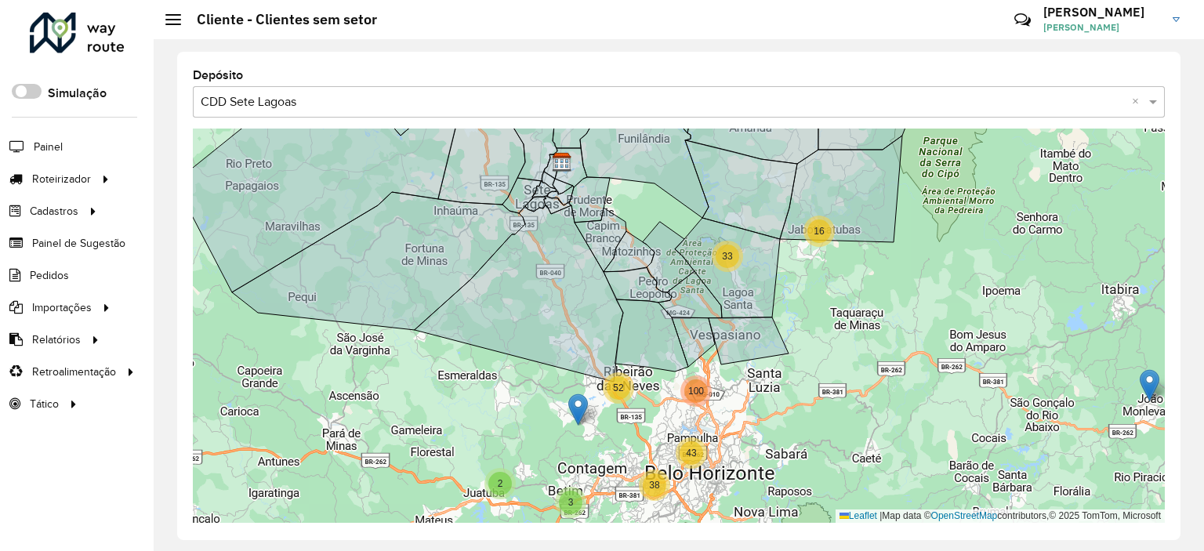
drag, startPoint x: 917, startPoint y: 399, endPoint x: 917, endPoint y: 411, distance: 11.8
click at [917, 411] on div "2 4 2 3 2 16 33 38 43 52 100 Leaflet | Map data © OpenStreetMap contributors,© …" at bounding box center [679, 326] width 972 height 394
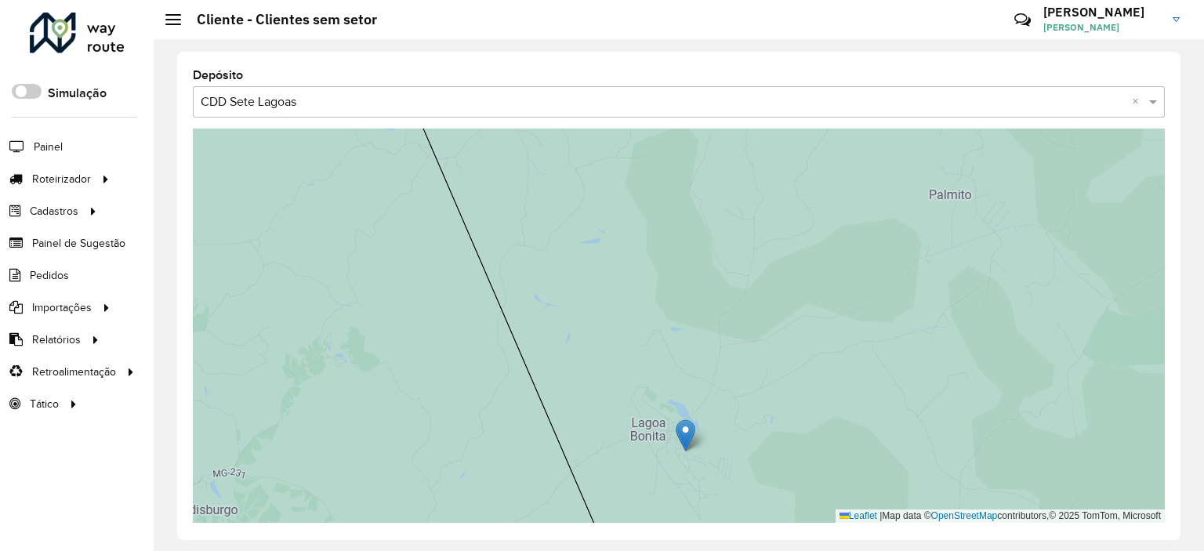
drag, startPoint x: 687, startPoint y: 432, endPoint x: 763, endPoint y: 377, distance: 93.1
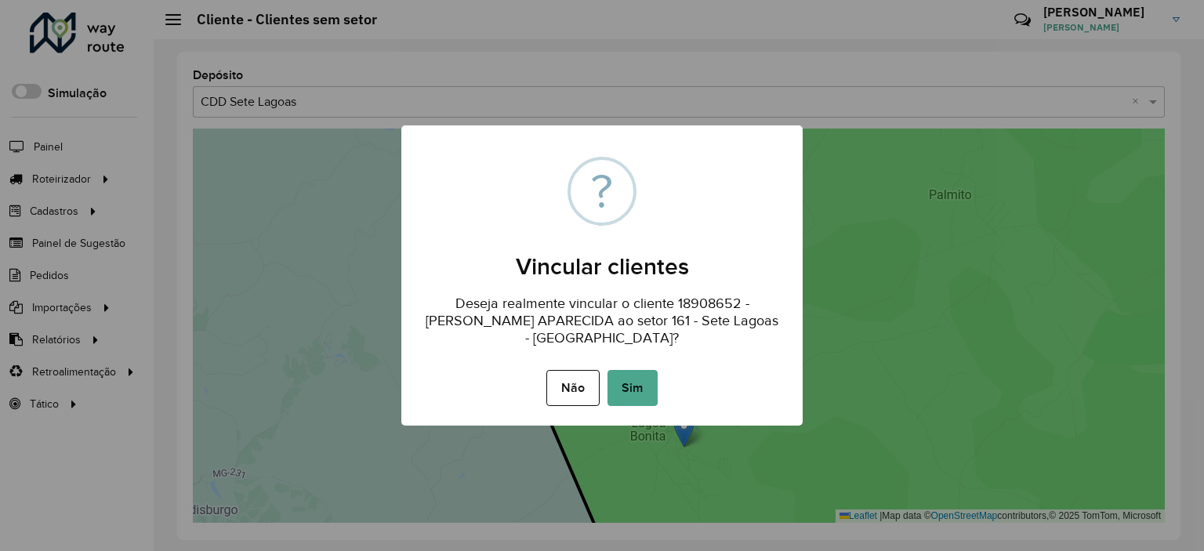
click at [657, 401] on div "× ? Vincular clientes Deseja realmente vincular o cliente 18908652 - LUCIANA AP…" at bounding box center [601, 275] width 401 height 300
click at [643, 376] on button "Sim" at bounding box center [632, 388] width 50 height 36
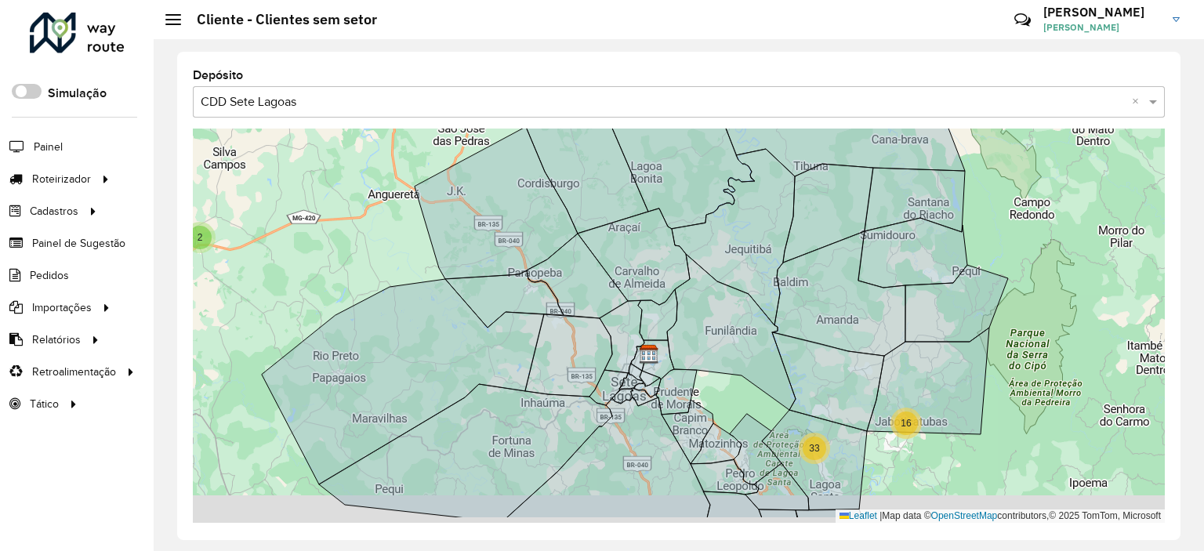
drag, startPoint x: 364, startPoint y: 250, endPoint x: 357, endPoint y: 202, distance: 48.2
click at [357, 204] on div "2 4 2 3 2 16 33 38 43 52 100 Leaflet | Map data © OpenStreetMap contributors,© …" at bounding box center [679, 326] width 972 height 394
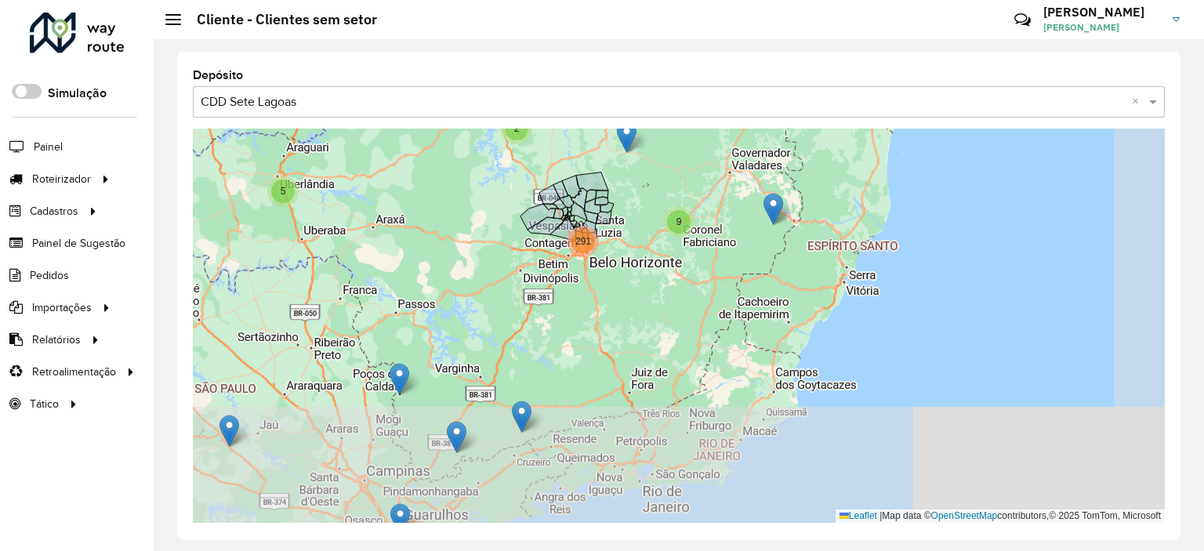
drag, startPoint x: 727, startPoint y: 442, endPoint x: 626, endPoint y: 284, distance: 187.9
click at [626, 284] on div "2 5 4 3 2 16 2 9 291 Leaflet | Map data © OpenStreetMap contributors,© 2025 Tom…" at bounding box center [679, 326] width 972 height 394
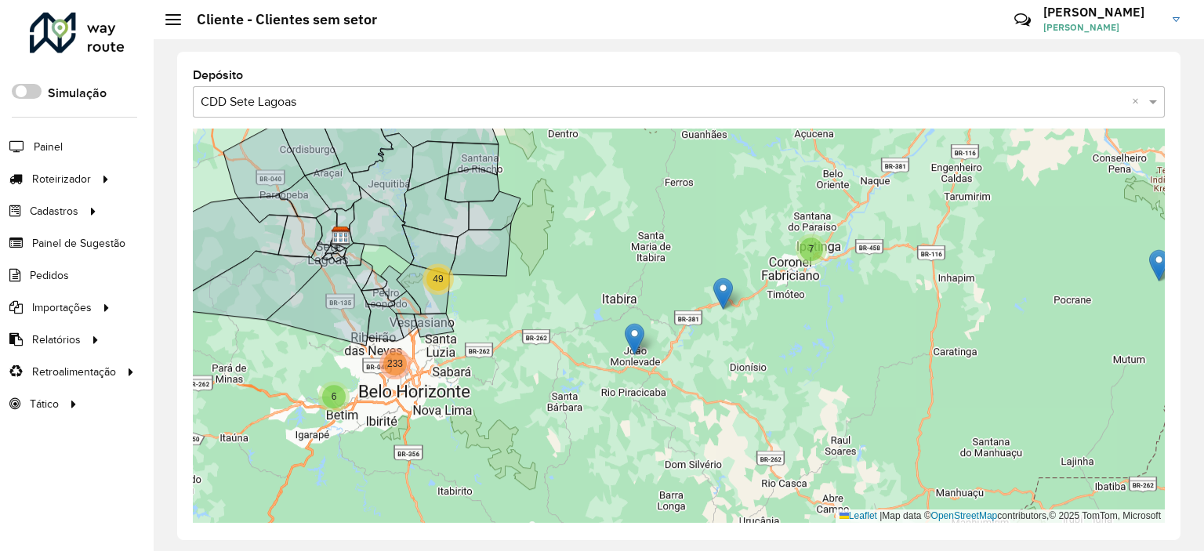
drag, startPoint x: 678, startPoint y: 269, endPoint x: 677, endPoint y: 339, distance: 70.6
click at [677, 339] on div "2 7 2 6 49 233 Leaflet | Map data © OpenStreetMap contributors,© 2025 TomTom, M…" at bounding box center [679, 326] width 972 height 394
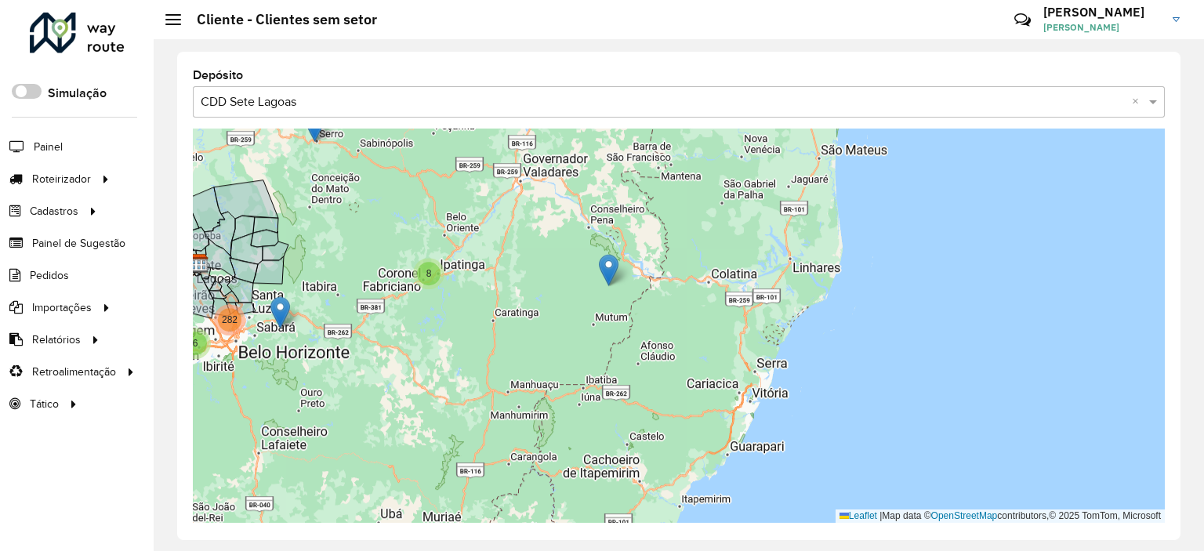
drag, startPoint x: 712, startPoint y: 441, endPoint x: 282, endPoint y: 311, distance: 448.8
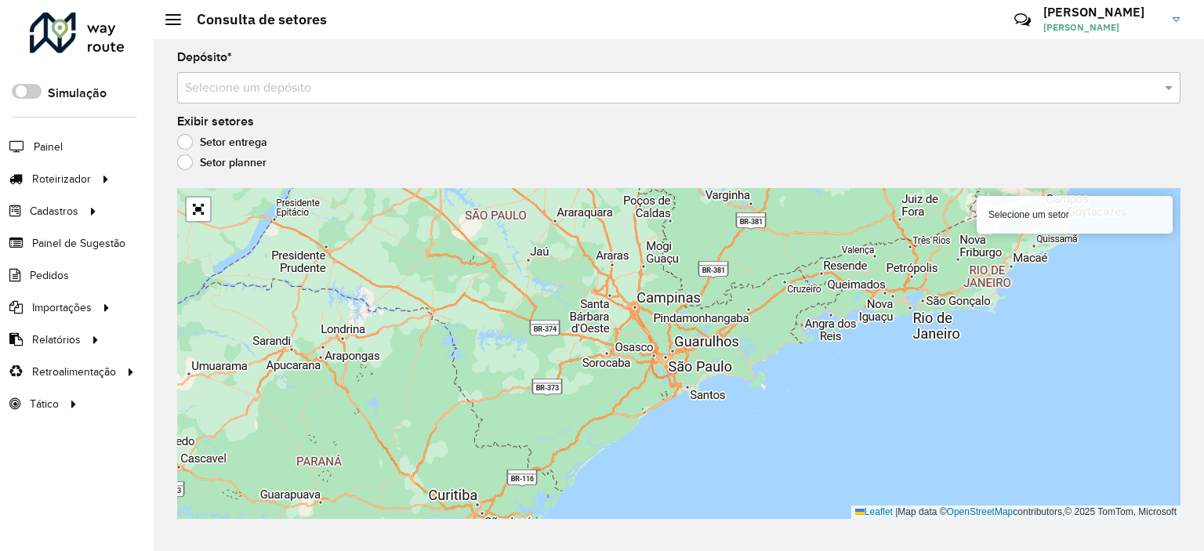
click at [552, 82] on input "text" at bounding box center [663, 88] width 956 height 19
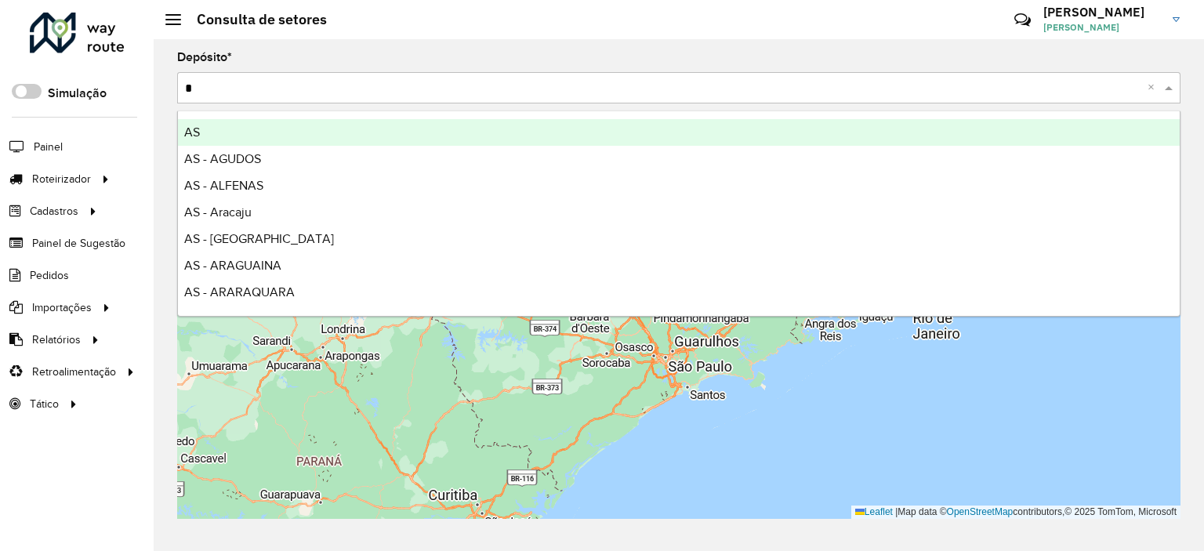
type input "**"
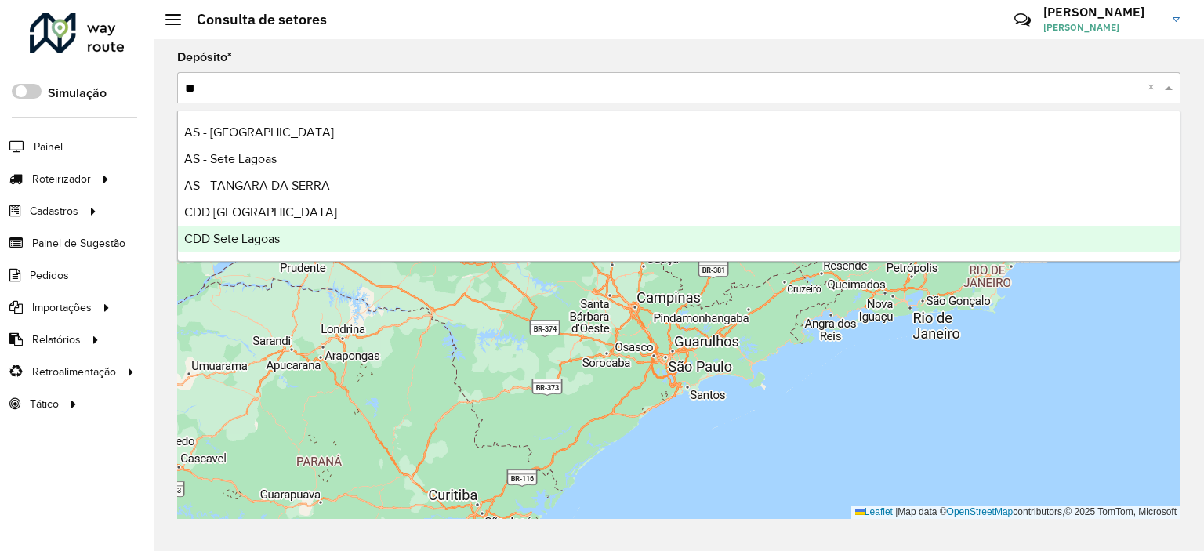
click at [350, 248] on div "CDD Sete Lagoas" at bounding box center [679, 239] width 1002 height 27
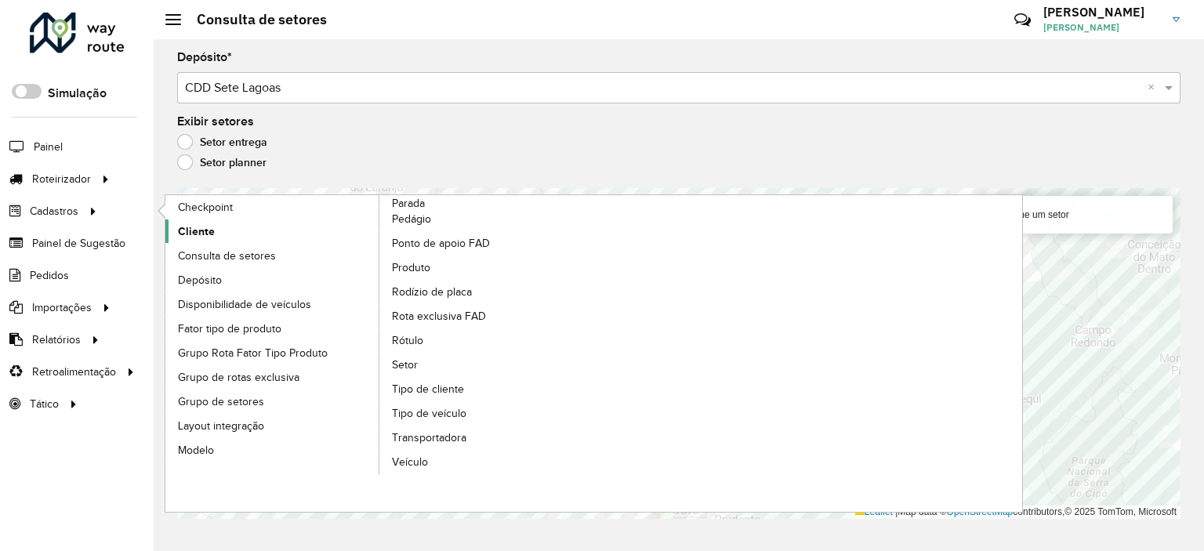
click at [187, 227] on span "Cliente" at bounding box center [196, 231] width 37 height 16
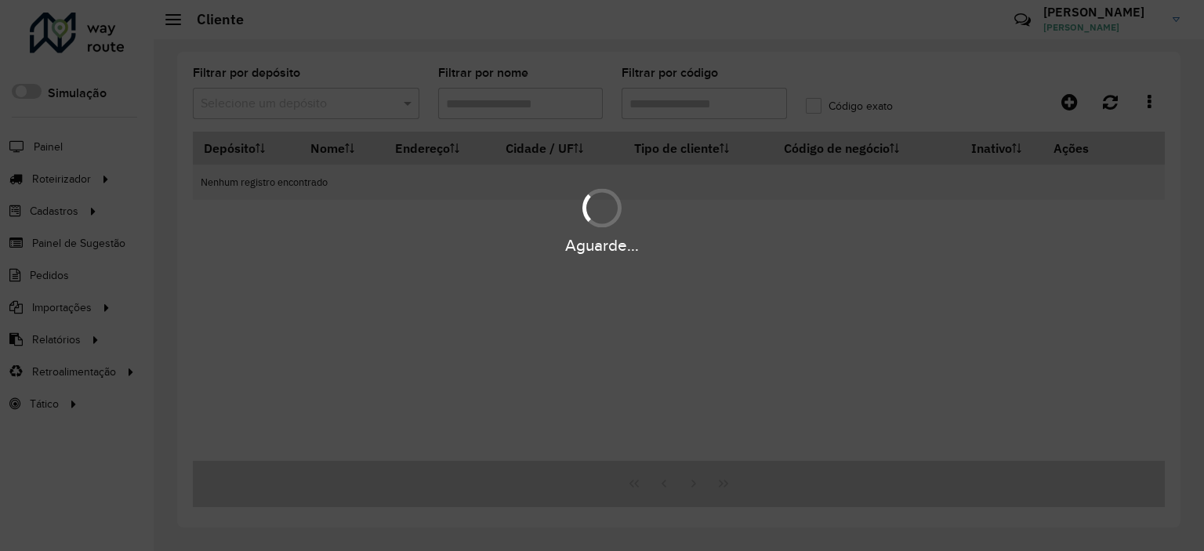
click at [688, 100] on div "Aguarde..." at bounding box center [602, 275] width 1204 height 551
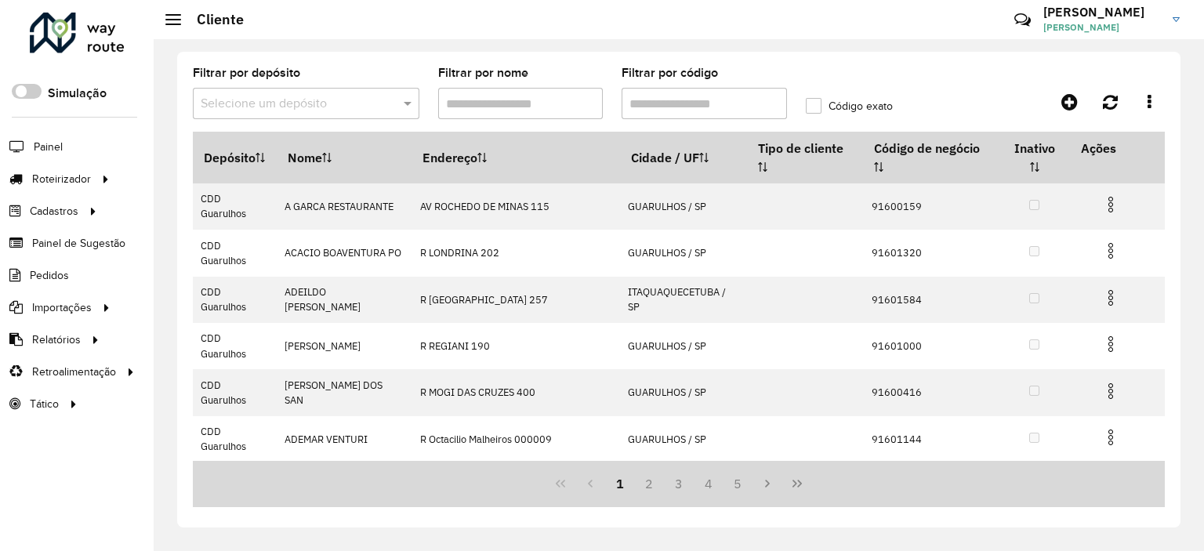
click at [245, 116] on div "Selecione um depósito" at bounding box center [306, 103] width 227 height 31
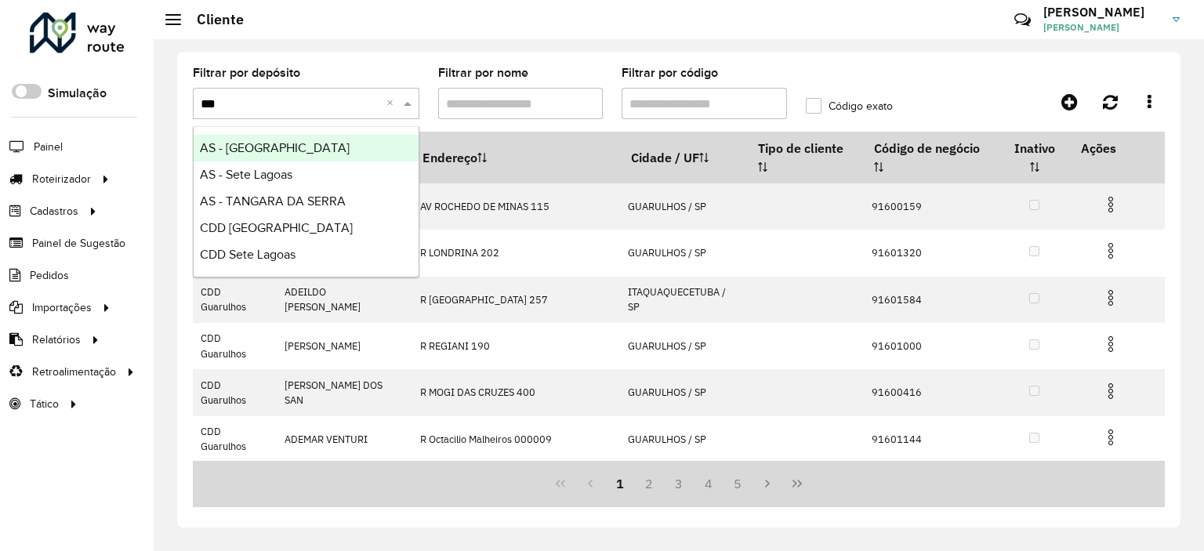
type input "****"
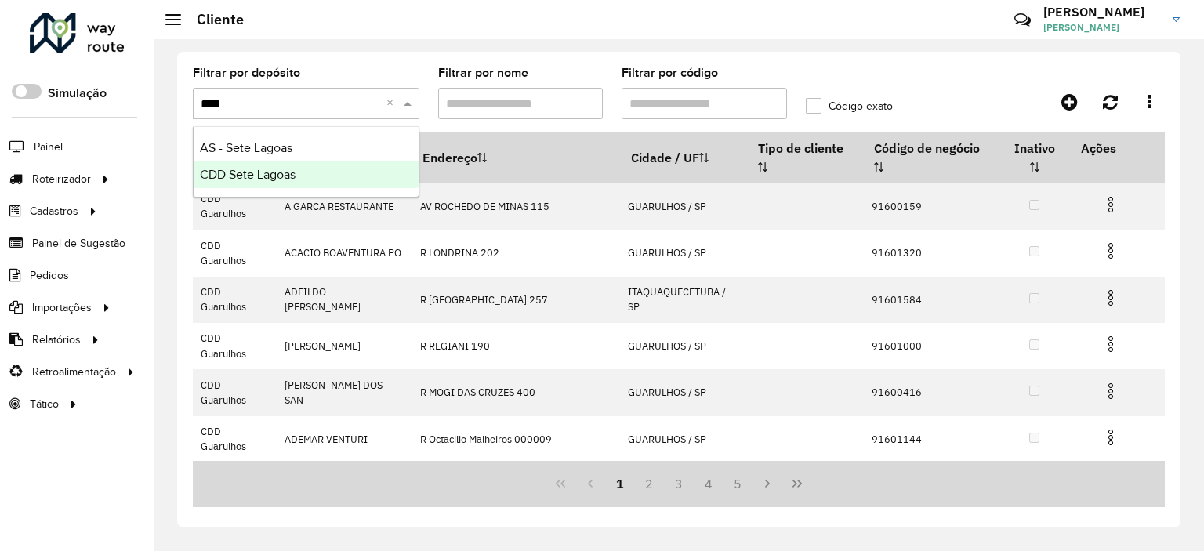
click at [278, 178] on span "CDD Sete Lagoas" at bounding box center [248, 174] width 96 height 13
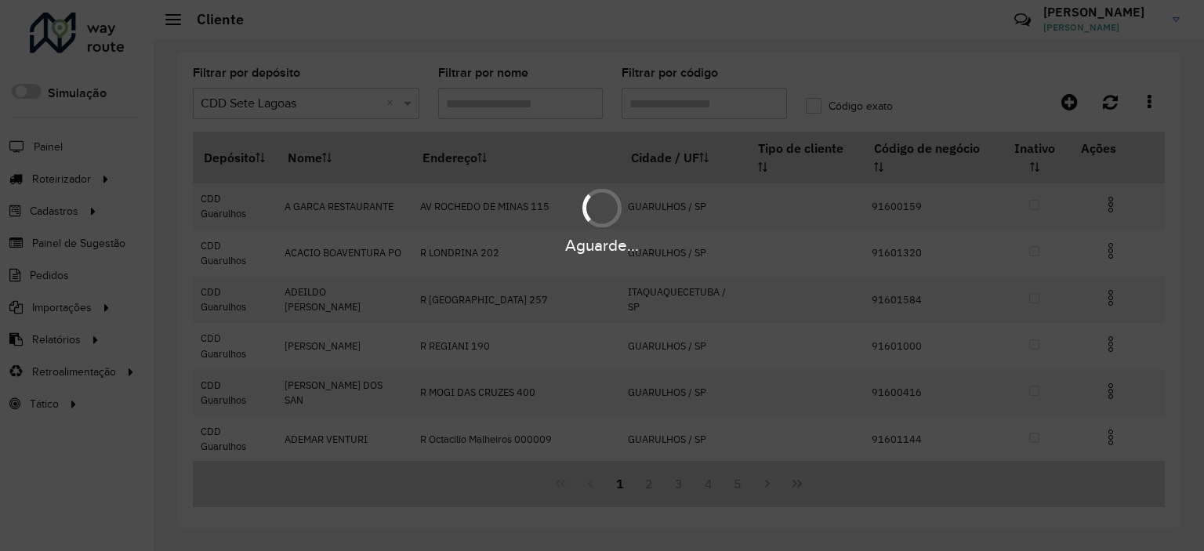
click at [711, 103] on div "Aguarde..." at bounding box center [602, 275] width 1204 height 551
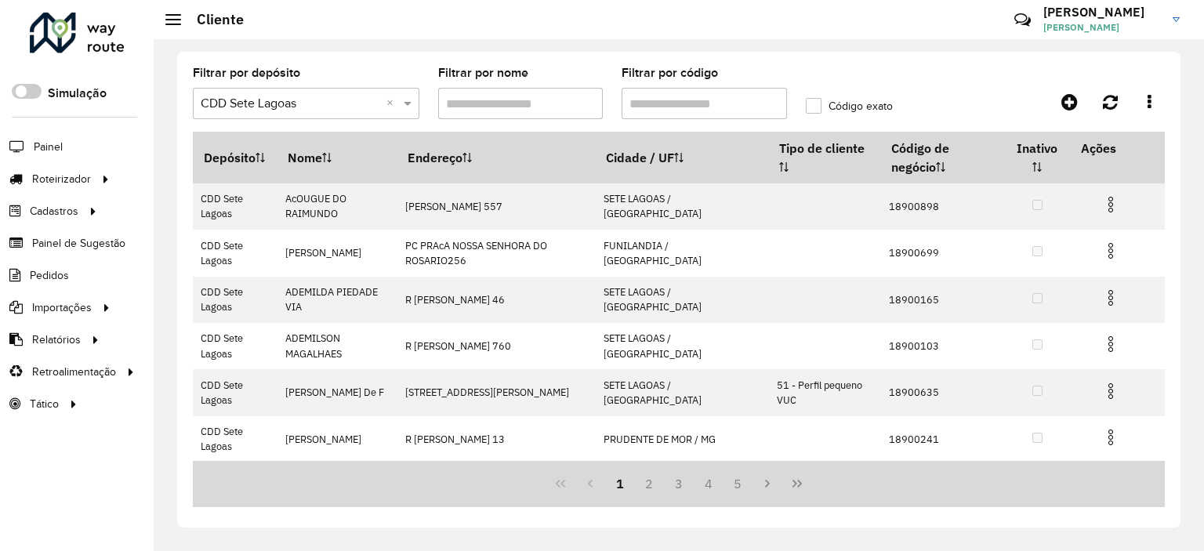
click at [713, 103] on input "Filtrar por código" at bounding box center [704, 103] width 165 height 31
paste input "********"
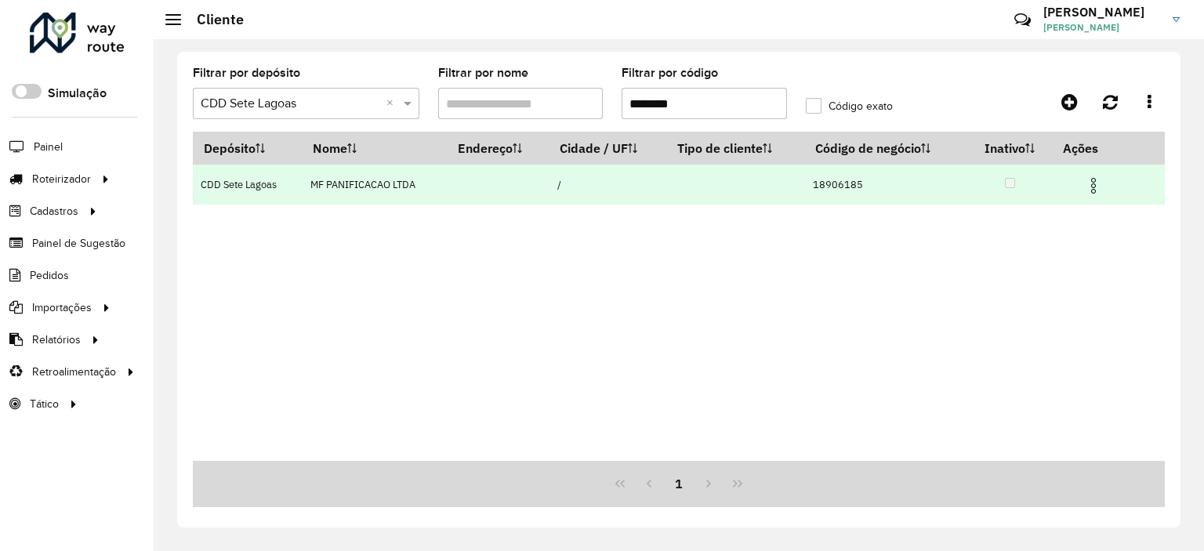
type input "********"
click at [1086, 187] on img at bounding box center [1093, 185] width 19 height 19
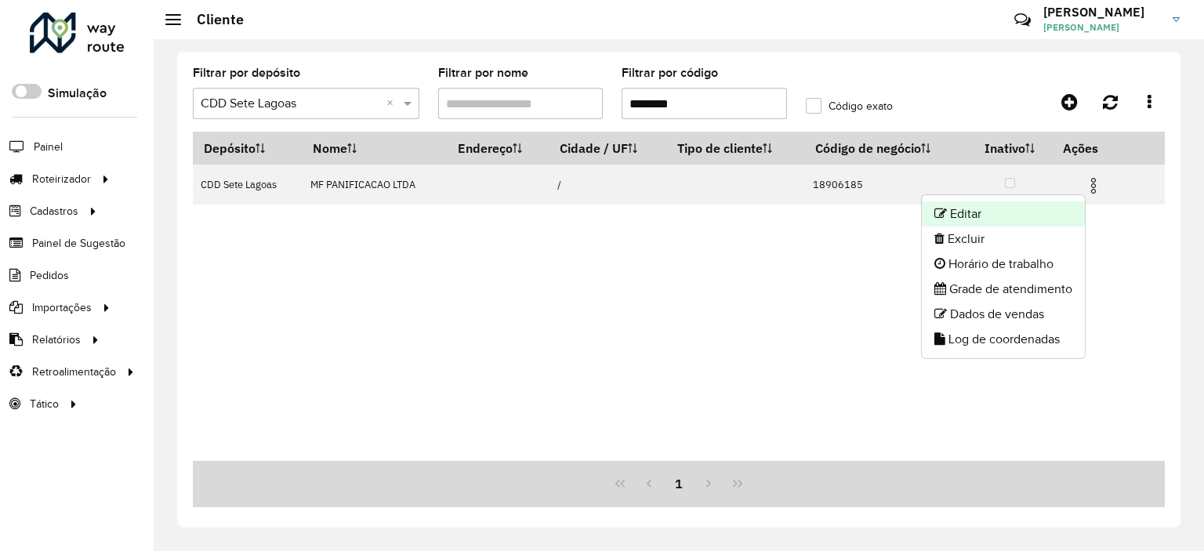
click at [1040, 216] on li "Editar" at bounding box center [1003, 213] width 163 height 25
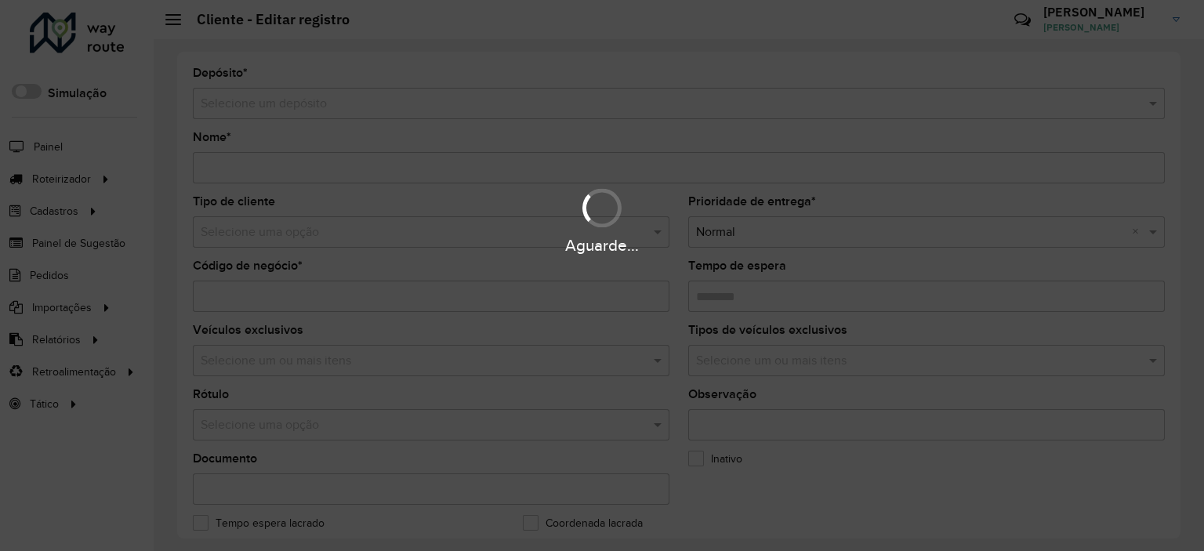
type input "**********"
type input "********"
type input "**********"
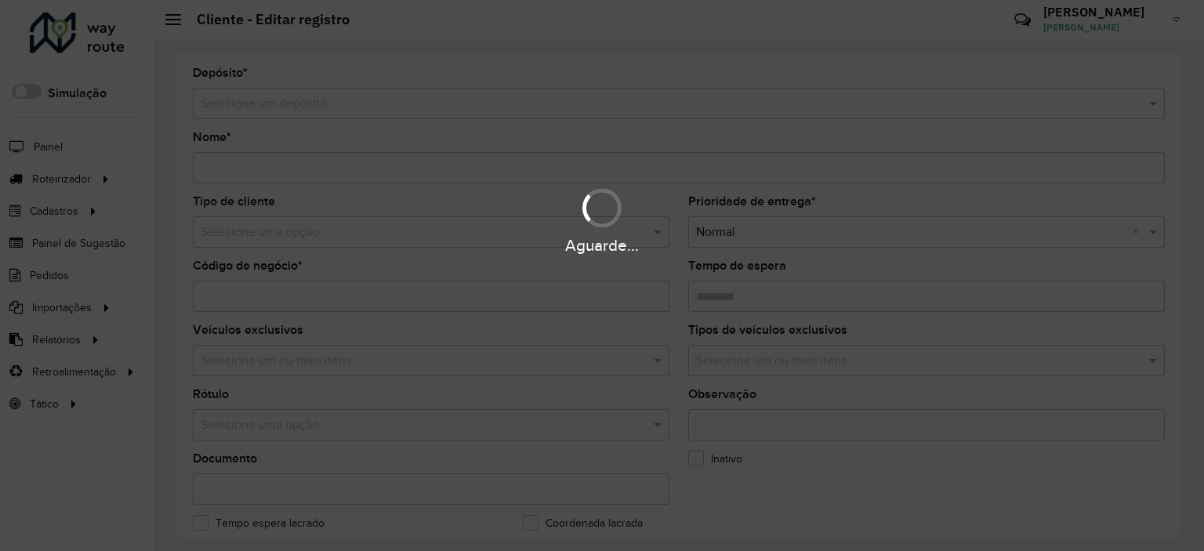
type input "*********"
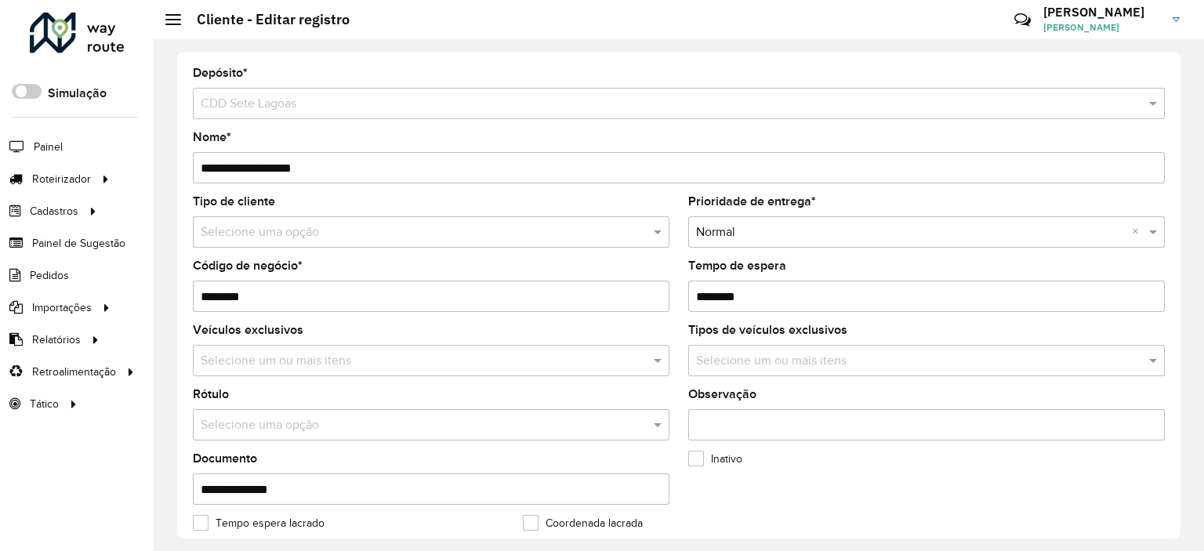
click at [823, 65] on div "**********" at bounding box center [678, 295] width 1003 height 487
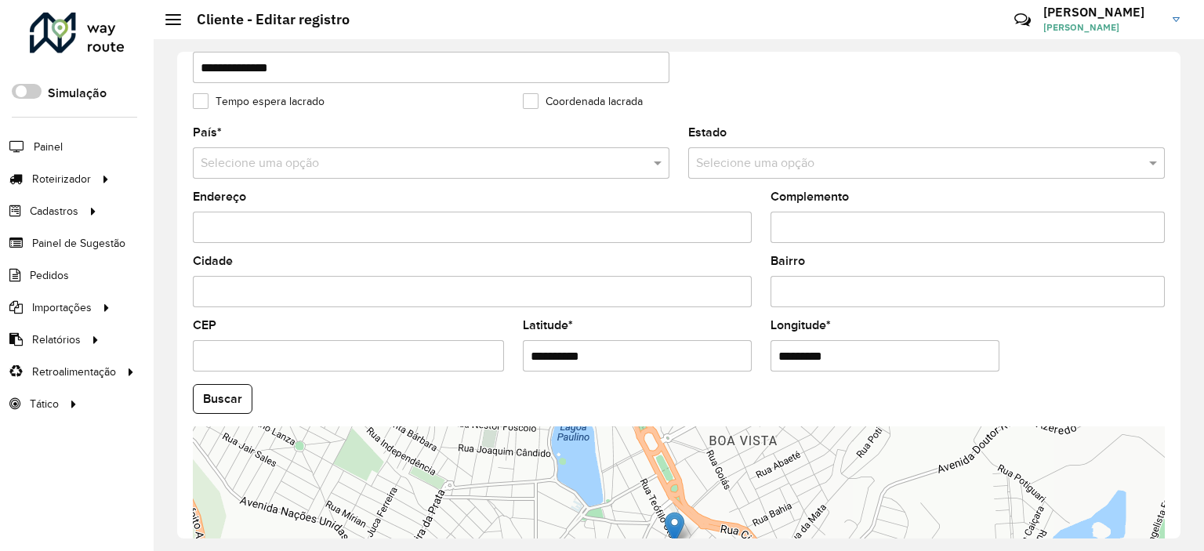
scroll to position [549, 0]
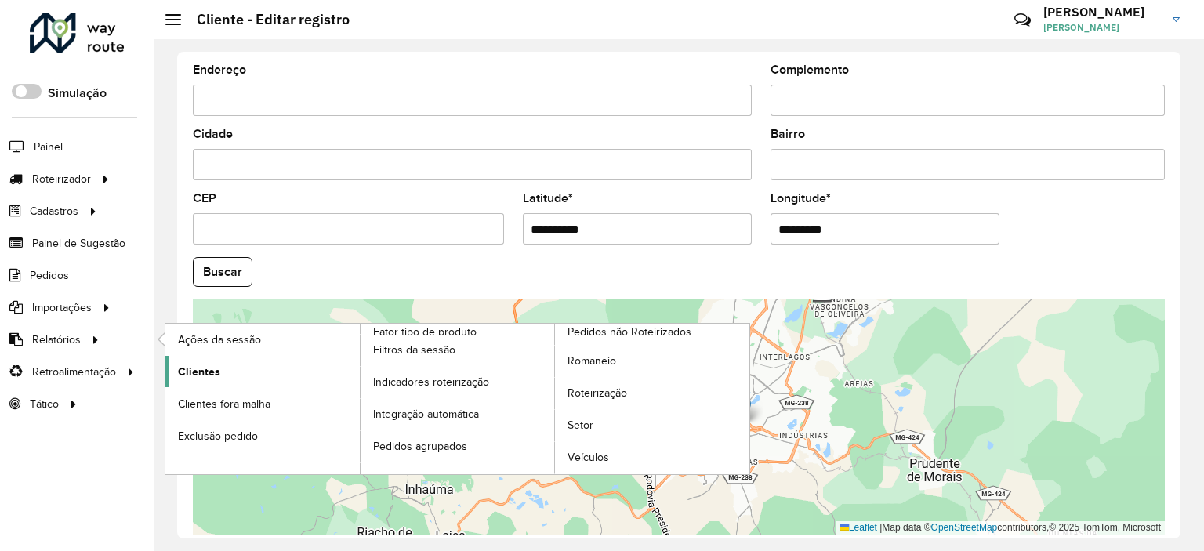
click at [208, 364] on span "Clientes" at bounding box center [199, 372] width 42 height 16
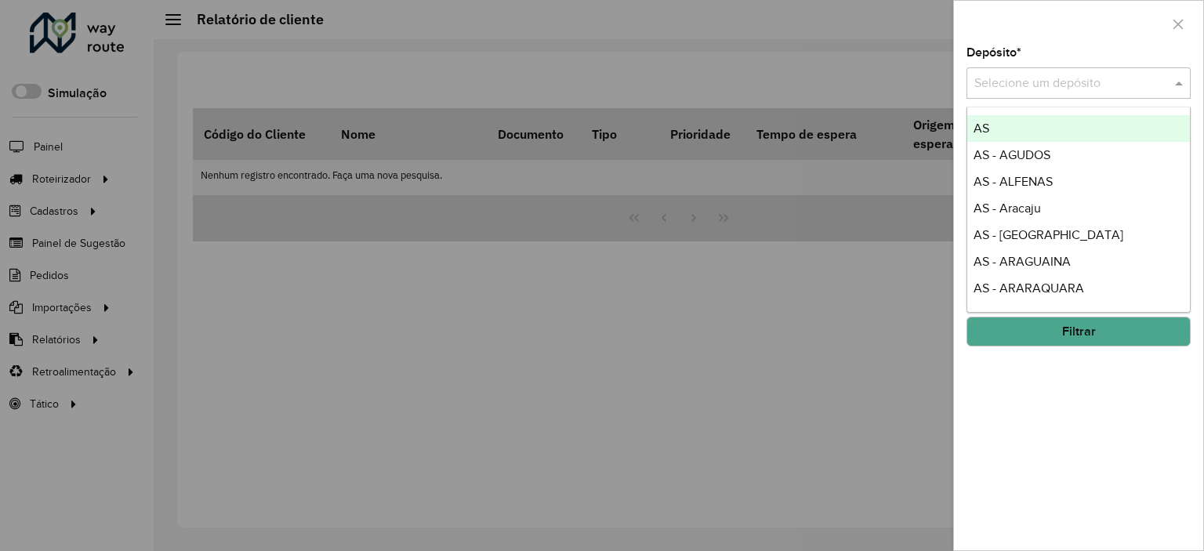
click at [1036, 89] on input "text" at bounding box center [1062, 83] width 177 height 19
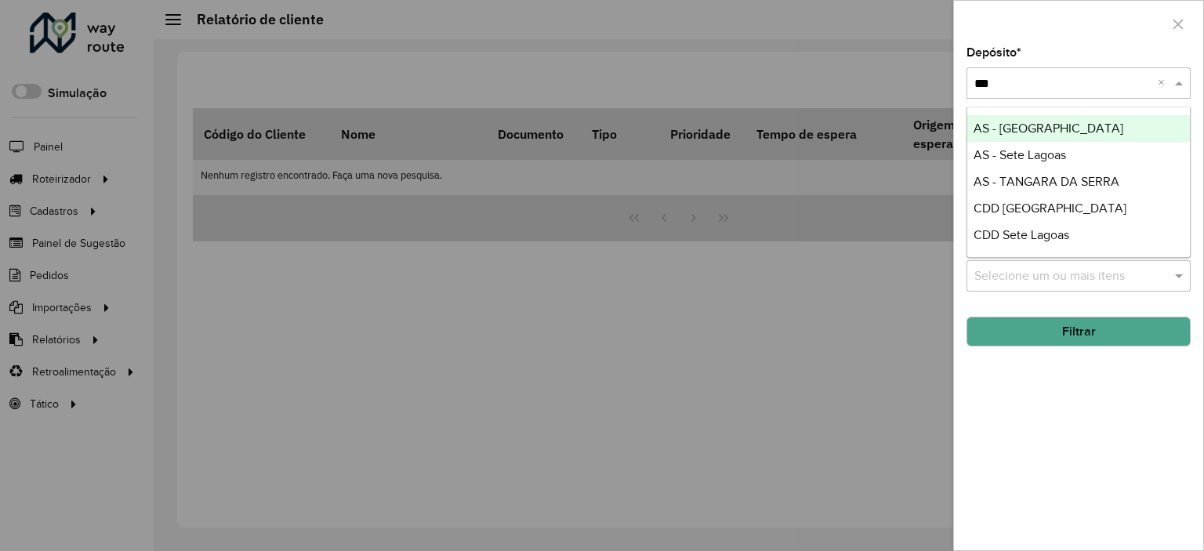
type input "****"
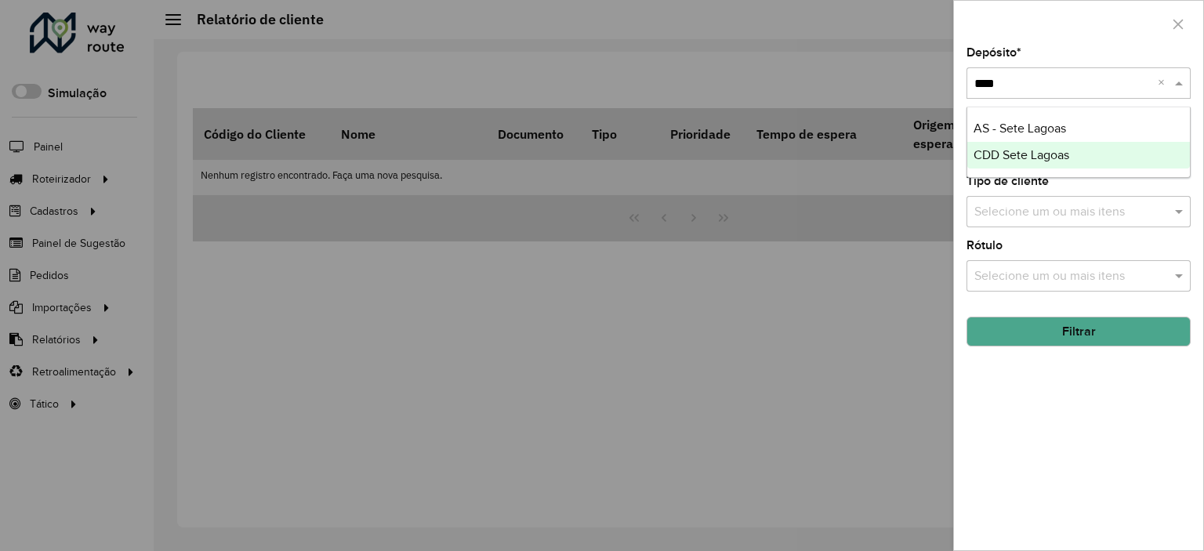
click at [1026, 155] on span "CDD Sete Lagoas" at bounding box center [1022, 154] width 96 height 13
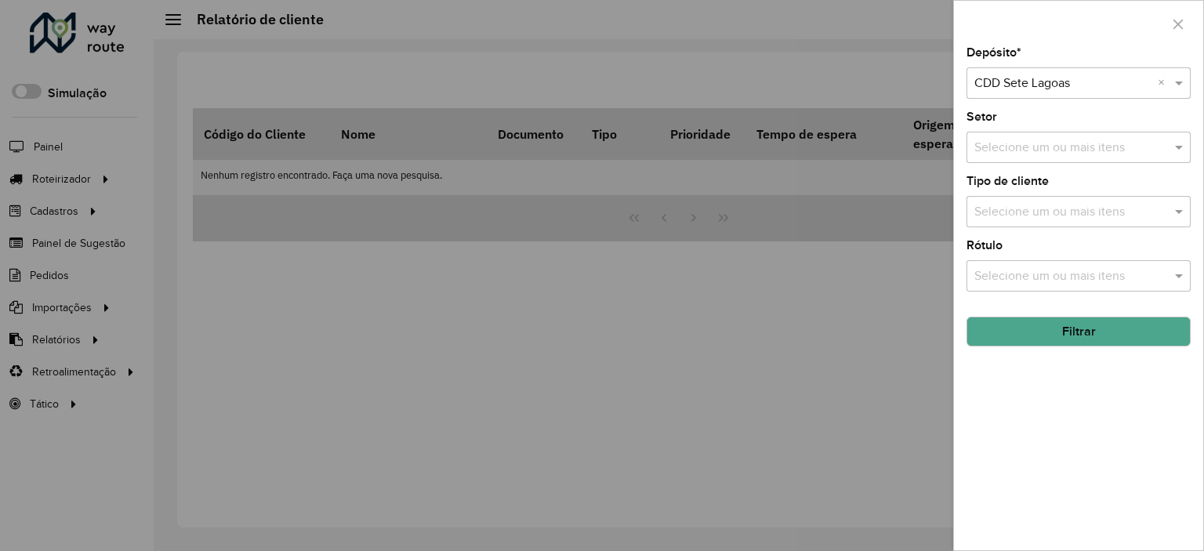
click at [1073, 346] on div "Depósito * Selecione um depósito × CDD Sete Lagoas × Setor Selecione um ou mais…" at bounding box center [1078, 298] width 249 height 503
click at [1072, 332] on button "Filtrar" at bounding box center [1079, 332] width 224 height 30
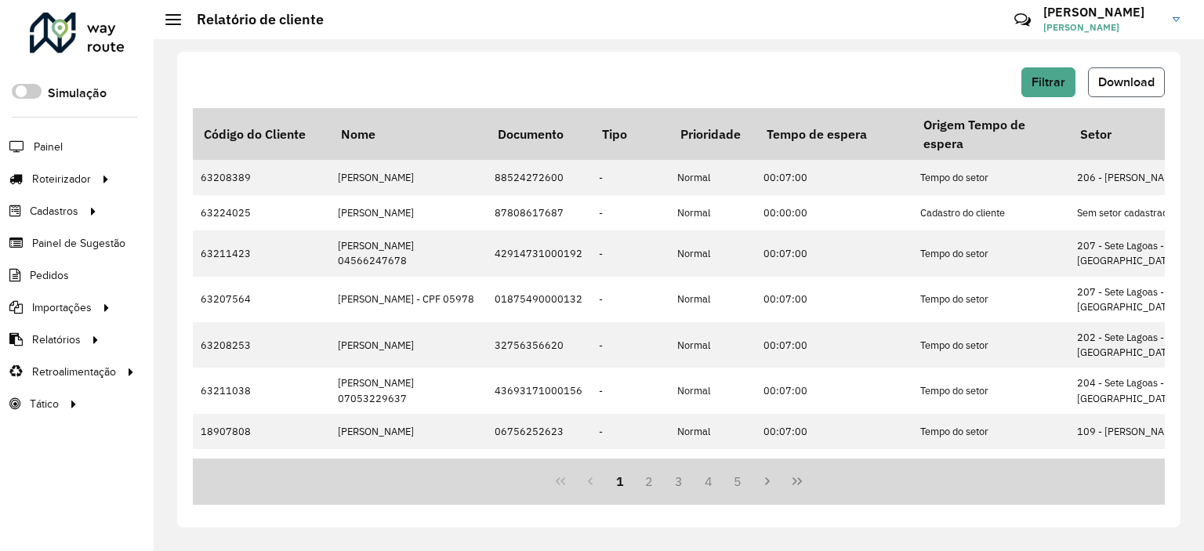
click at [1106, 71] on button "Download" at bounding box center [1126, 82] width 77 height 30
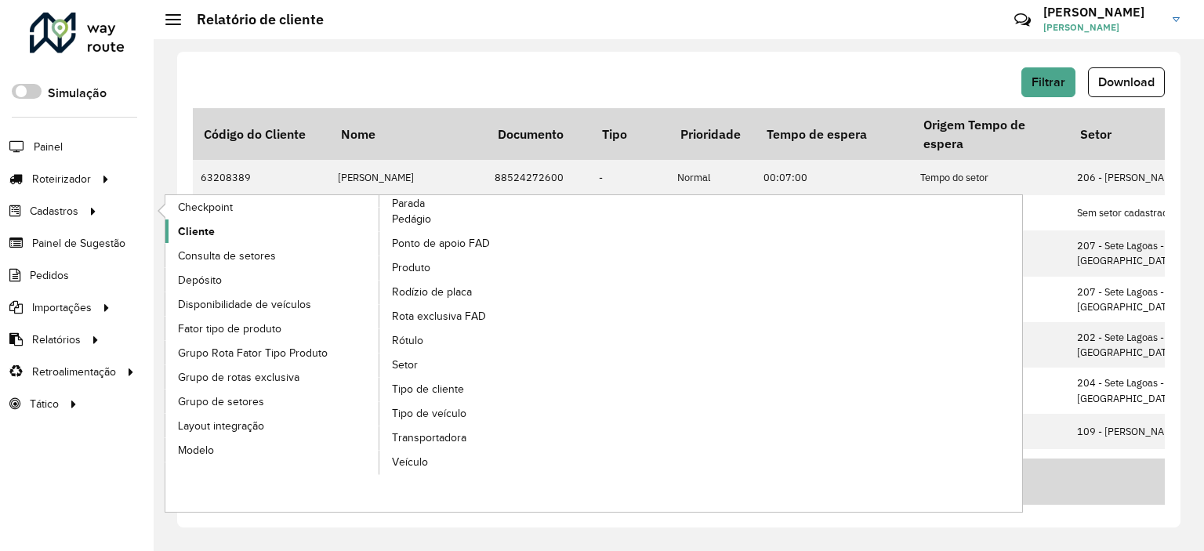
click at [210, 223] on span "Cliente" at bounding box center [196, 231] width 37 height 16
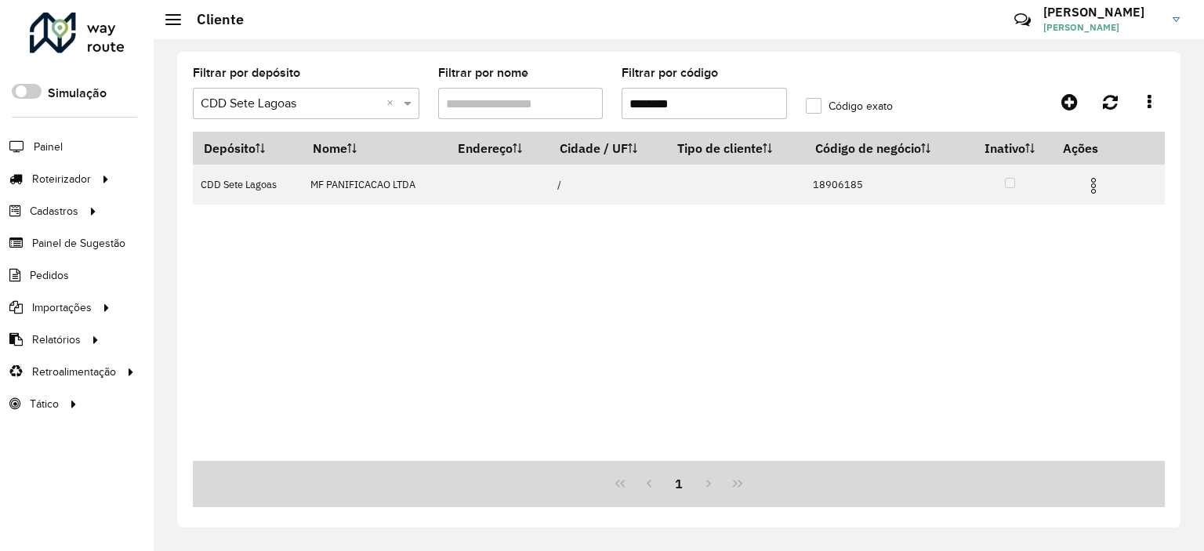
drag, startPoint x: 724, startPoint y: 104, endPoint x: 495, endPoint y: 93, distance: 228.4
click at [502, 92] on formly-group "Filtrar por depósito Selecione um depósito × CDD Sete Lagoas × Filtrar por nome…" at bounding box center [550, 99] width 735 height 64
paste input "text"
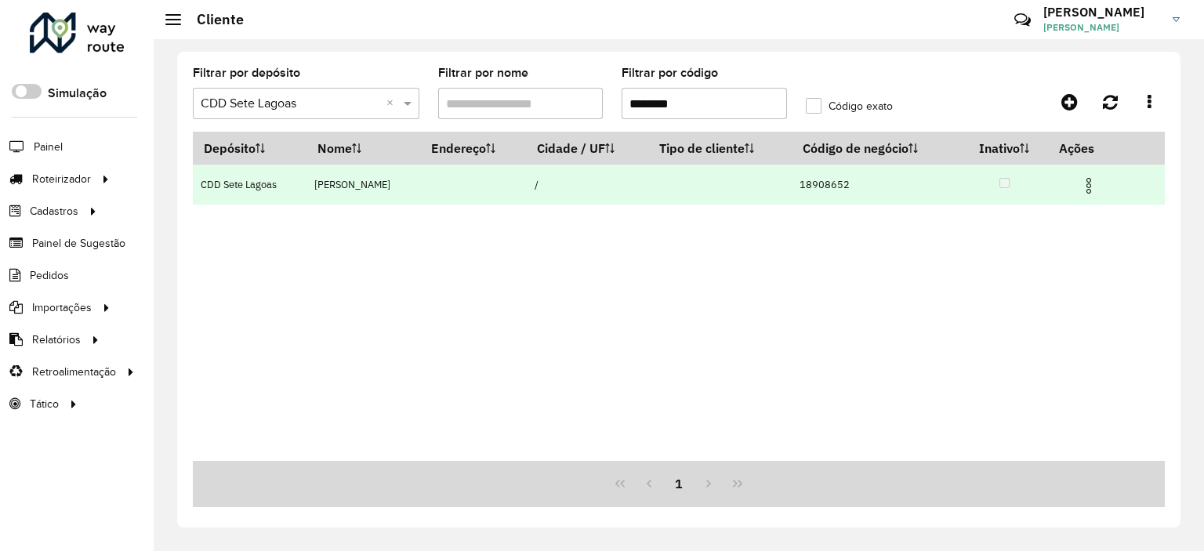
type input "********"
click at [1093, 185] on img at bounding box center [1088, 185] width 19 height 19
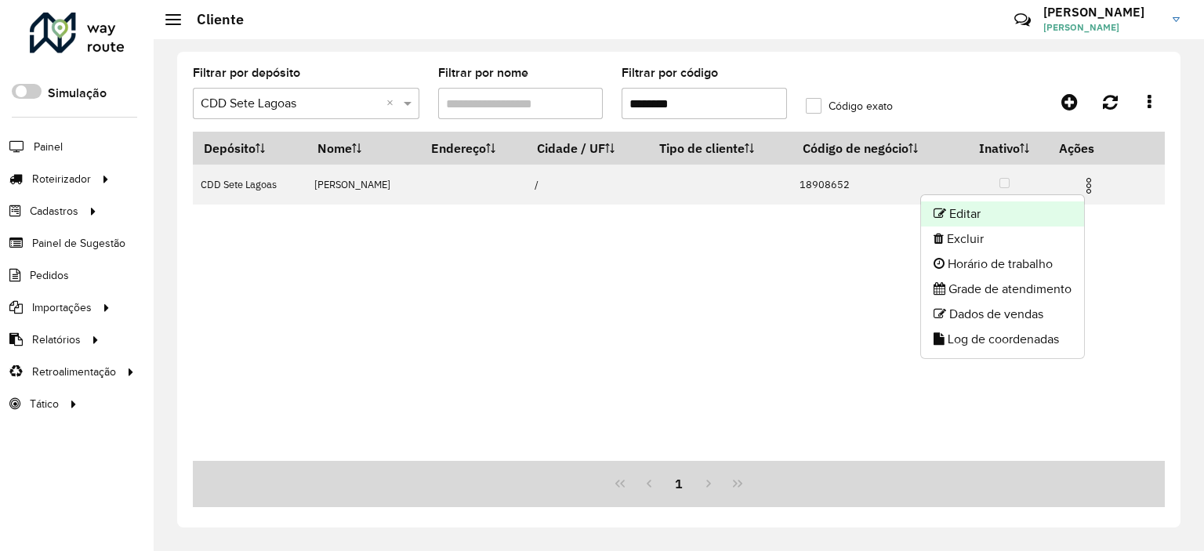
click at [1041, 203] on li "Editar" at bounding box center [1002, 213] width 163 height 25
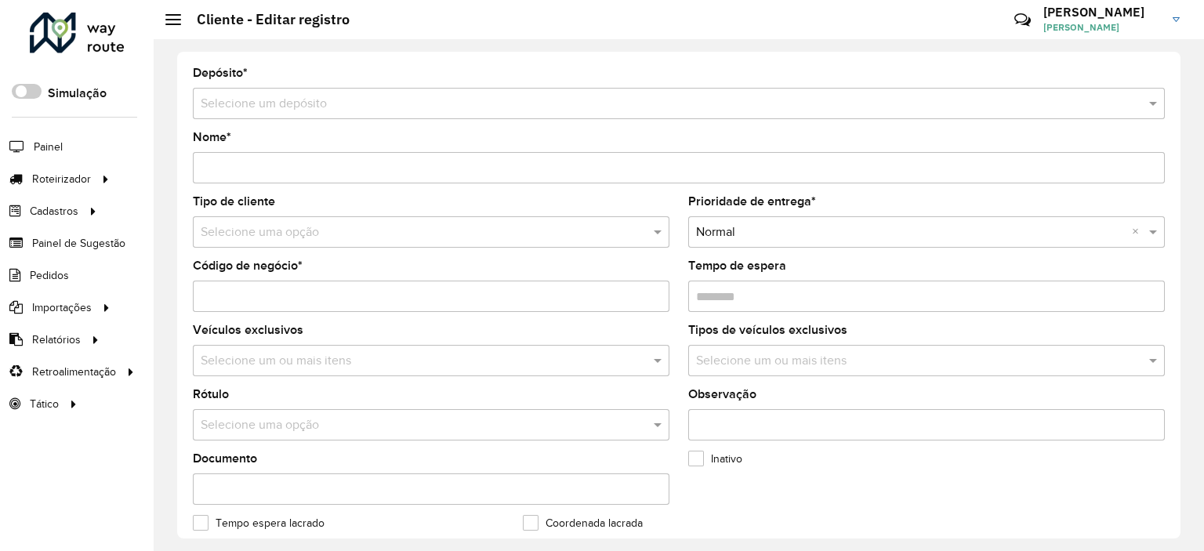
type input "**********"
type input "********"
type input "**********"
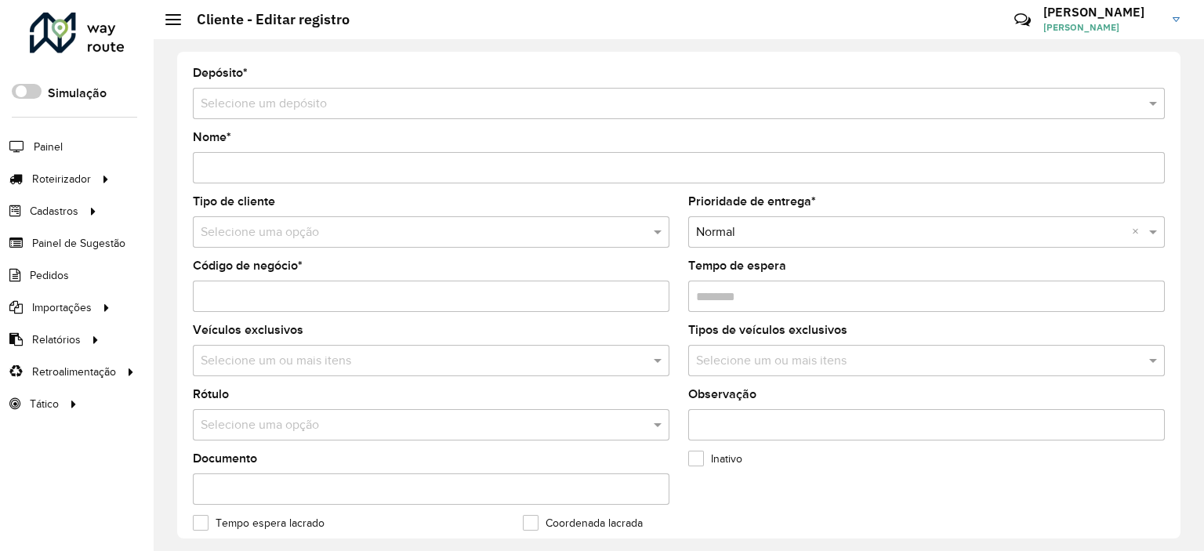
type input "**********"
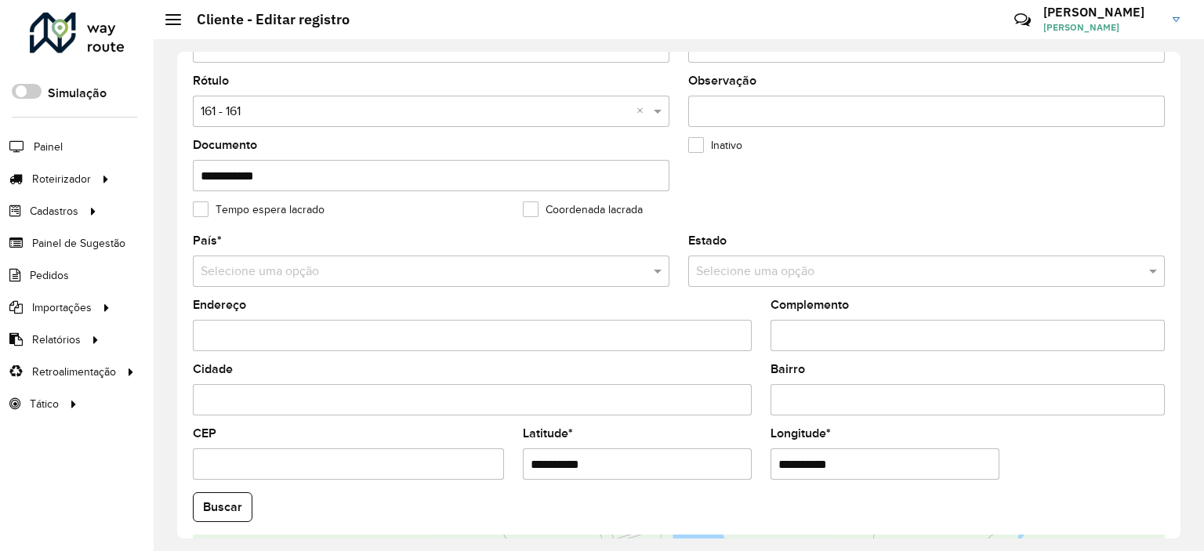
scroll to position [608, 0]
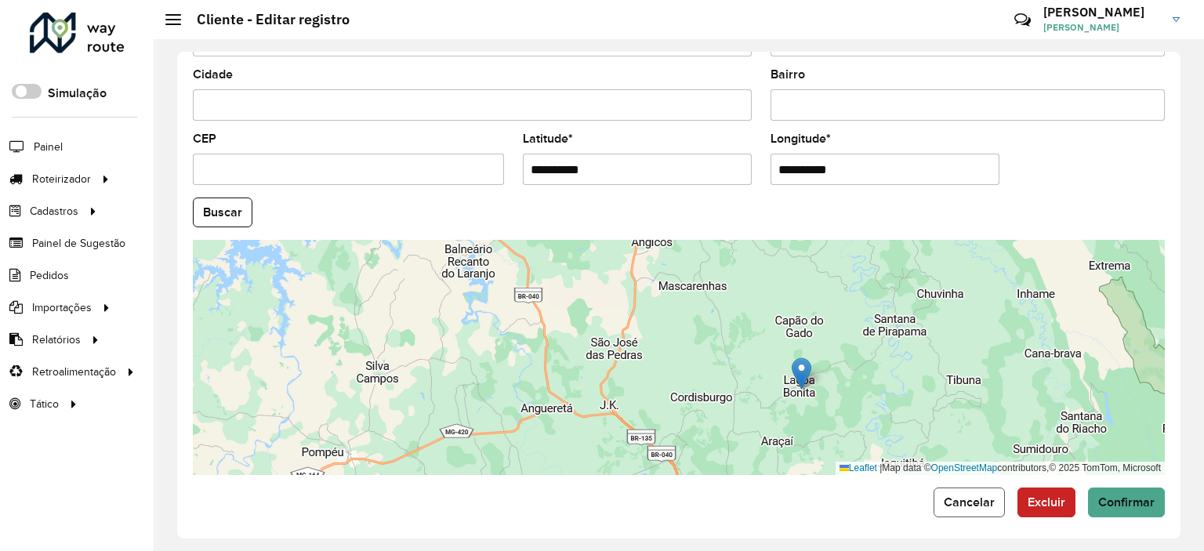
click at [968, 503] on button "Cancelar" at bounding box center [969, 503] width 71 height 30
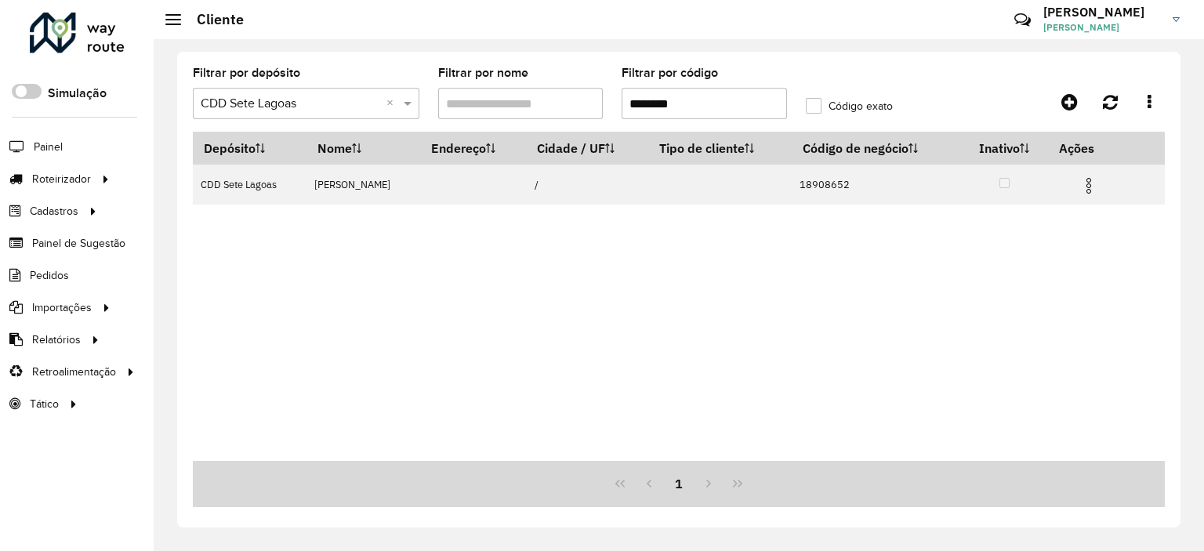
drag, startPoint x: 698, startPoint y: 116, endPoint x: 404, endPoint y: 73, distance: 296.3
click at [466, 80] on formly-group "Filtrar por depósito Selecione um depósito × CDD Sete Lagoas × Filtrar por nome…" at bounding box center [550, 99] width 735 height 64
paste input "text"
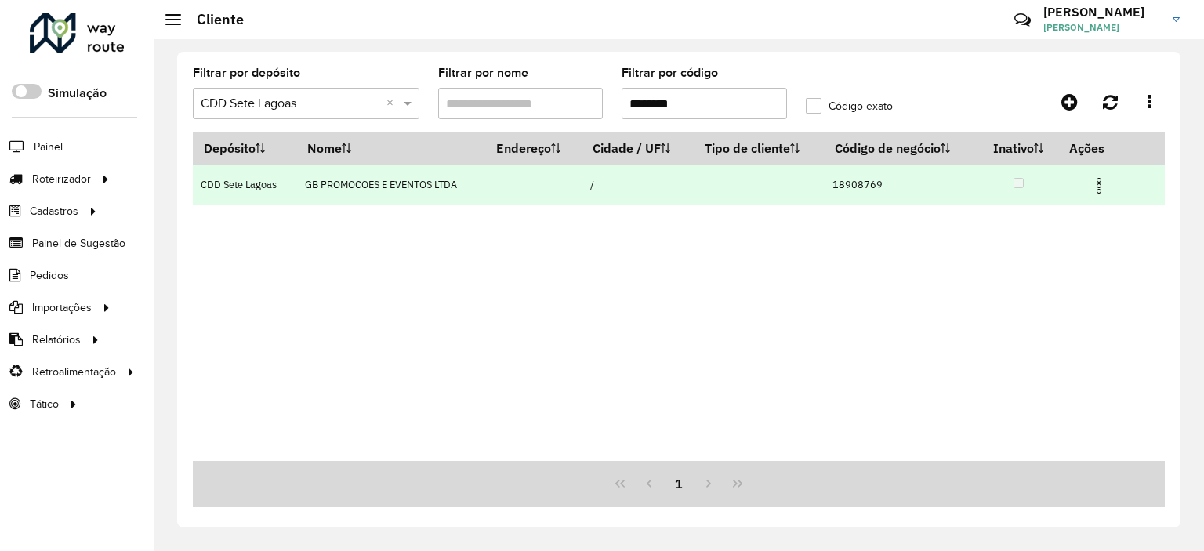
type input "********"
click at [1106, 183] on img at bounding box center [1099, 185] width 19 height 19
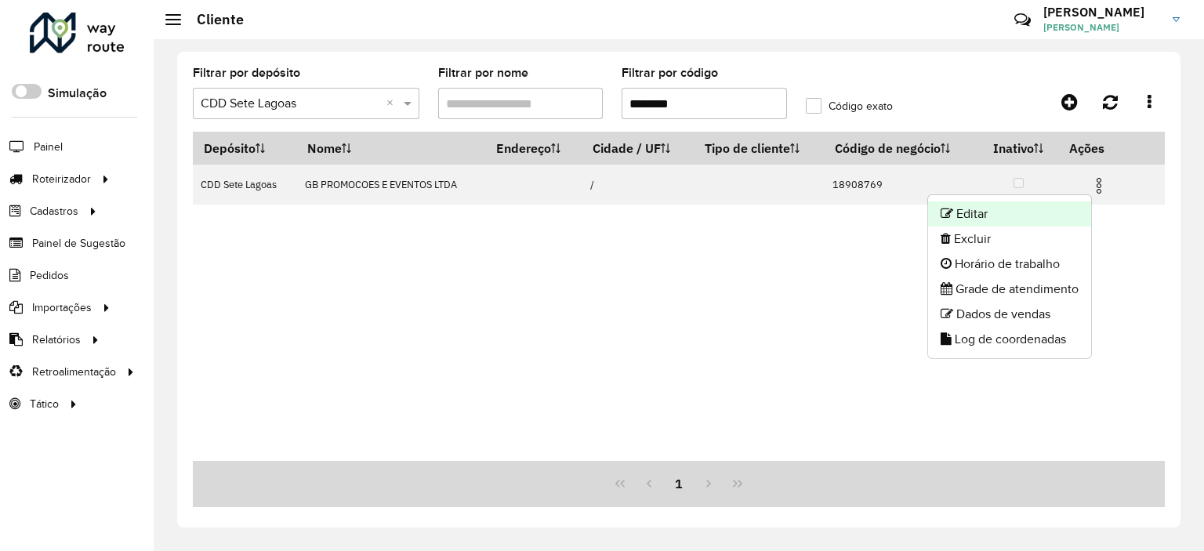
click at [1014, 217] on li "Editar" at bounding box center [1009, 213] width 163 height 25
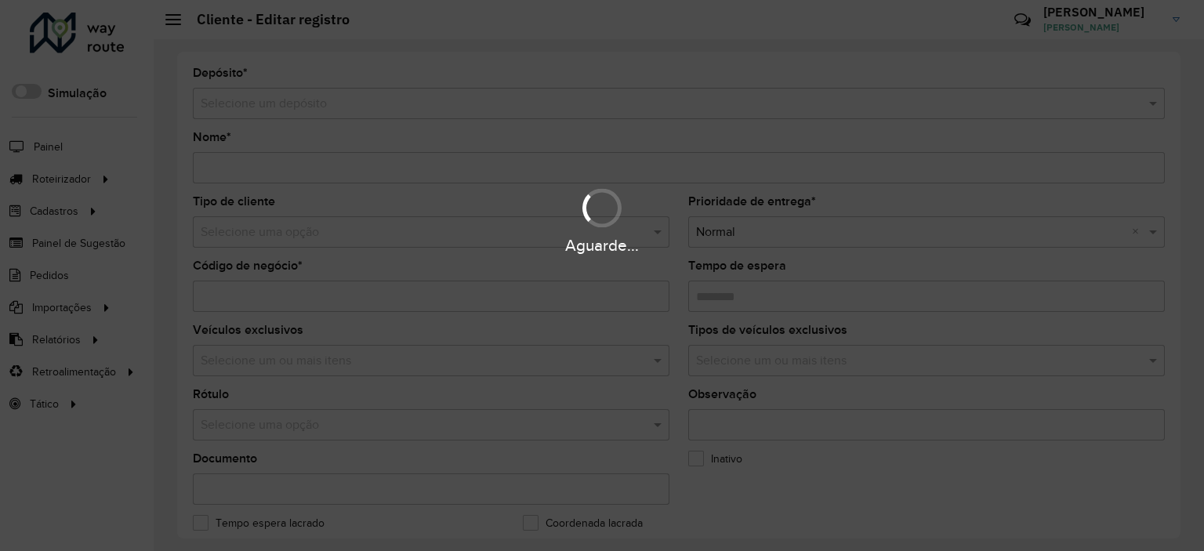
type input "**********"
type input "********"
type input "**********"
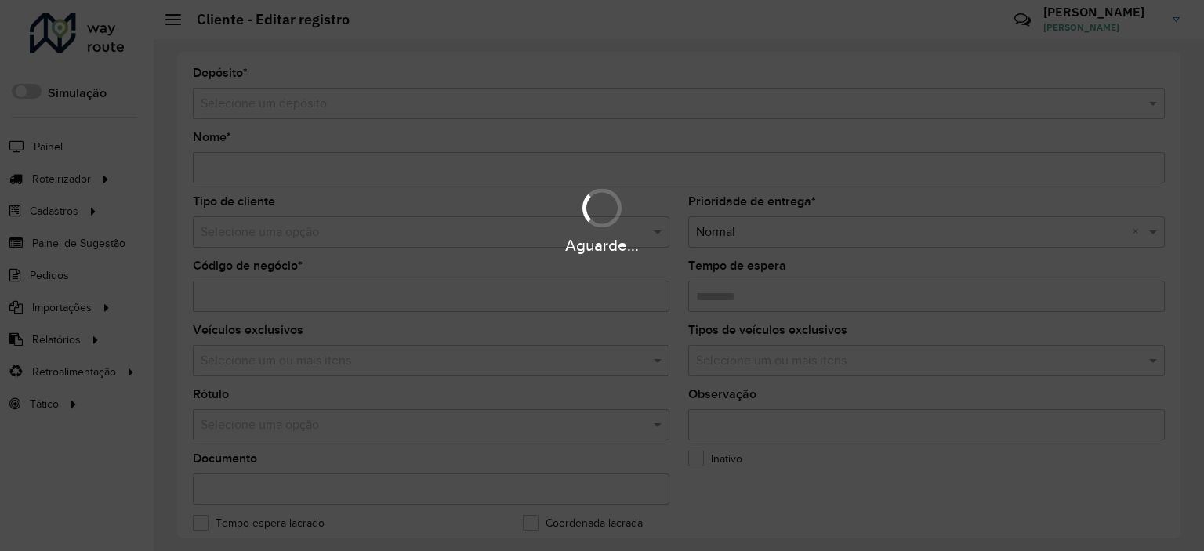
type input "**********"
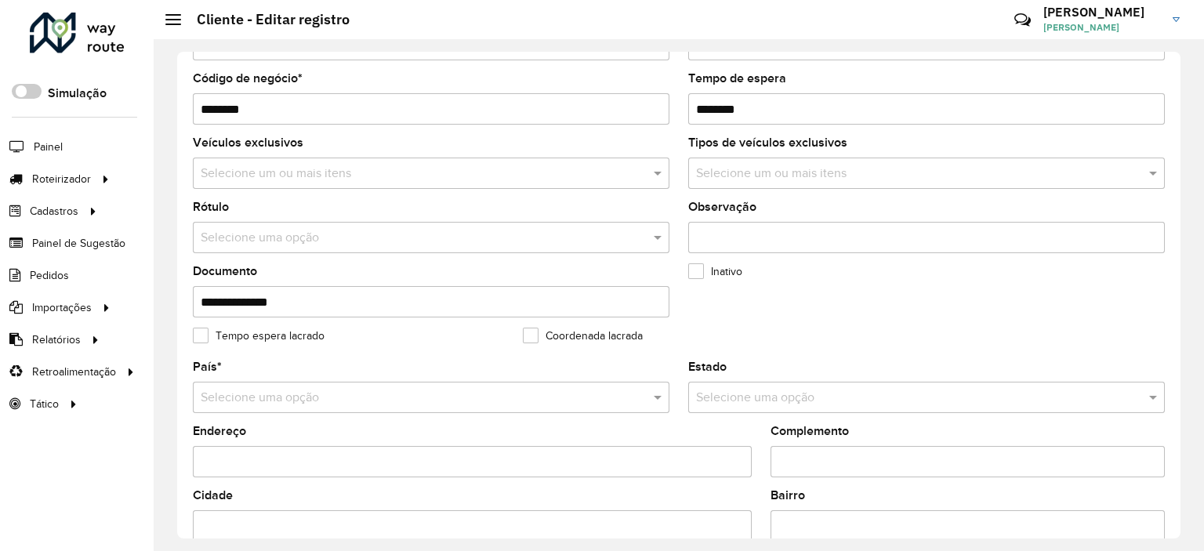
scroll to position [60, 0]
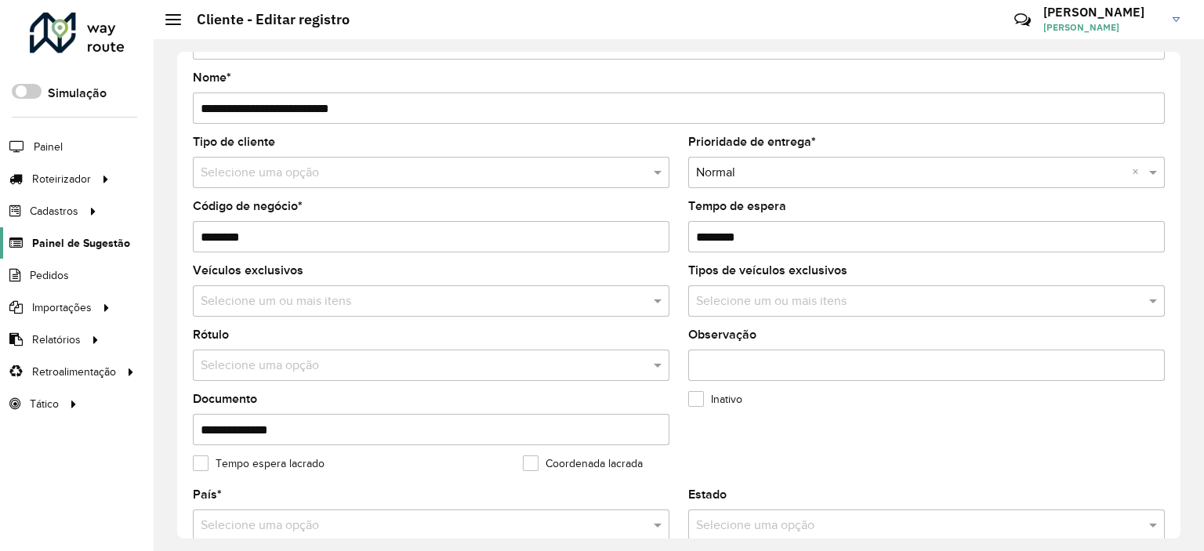
drag, startPoint x: 292, startPoint y: 228, endPoint x: 82, endPoint y: 226, distance: 209.3
click at [84, 226] on div "Roteirizador AmbevTech Simulação Painel Roteirizador Entregas Cadastros Checkpo…" at bounding box center [602, 275] width 1204 height 551
